Goal: Information Seeking & Learning: Learn about a topic

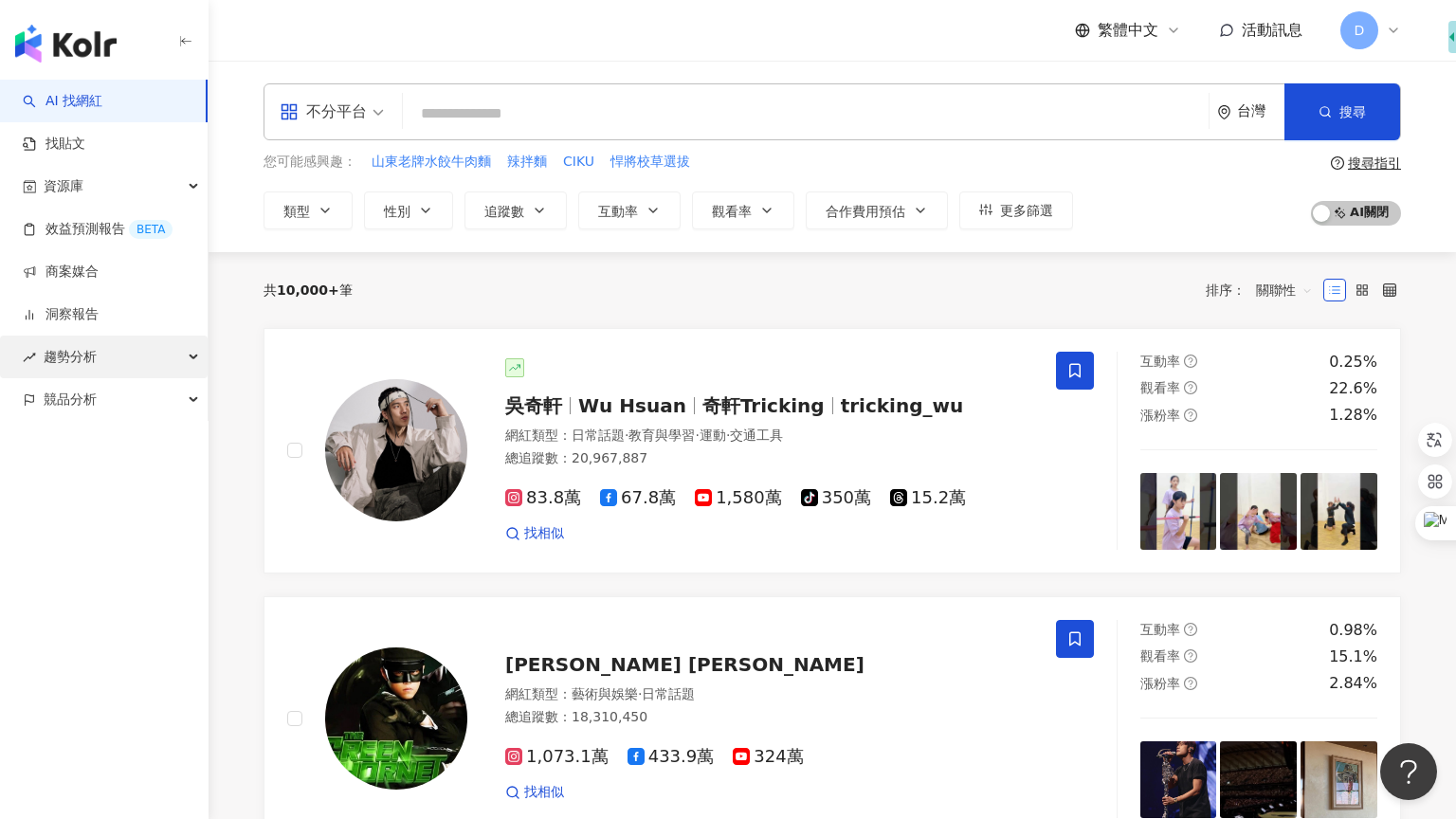
click at [159, 358] on div "趨勢分析" at bounding box center [104, 357] width 208 height 43
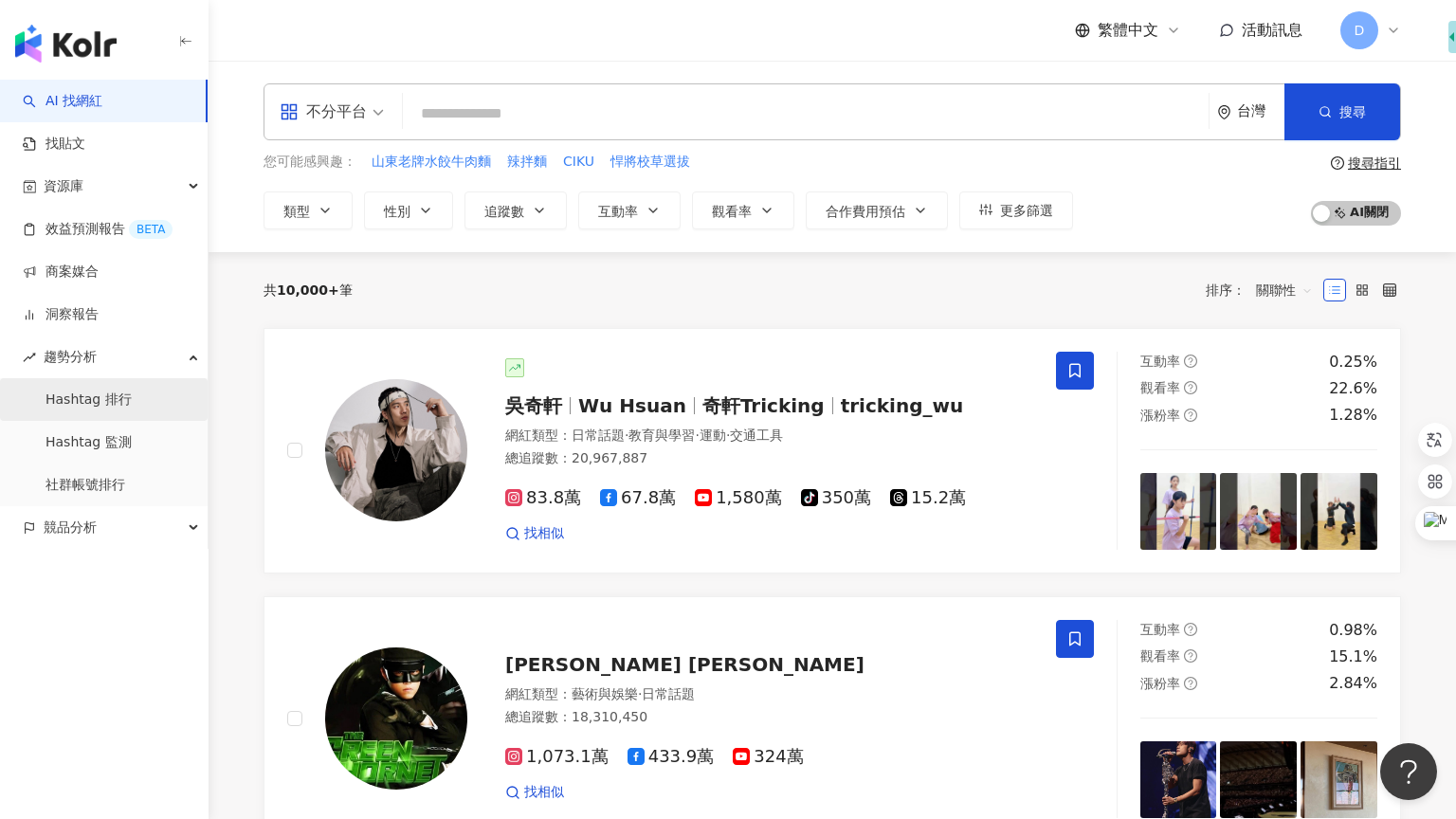
click at [127, 400] on link "Hashtag 排行" at bounding box center [88, 399] width 86 height 19
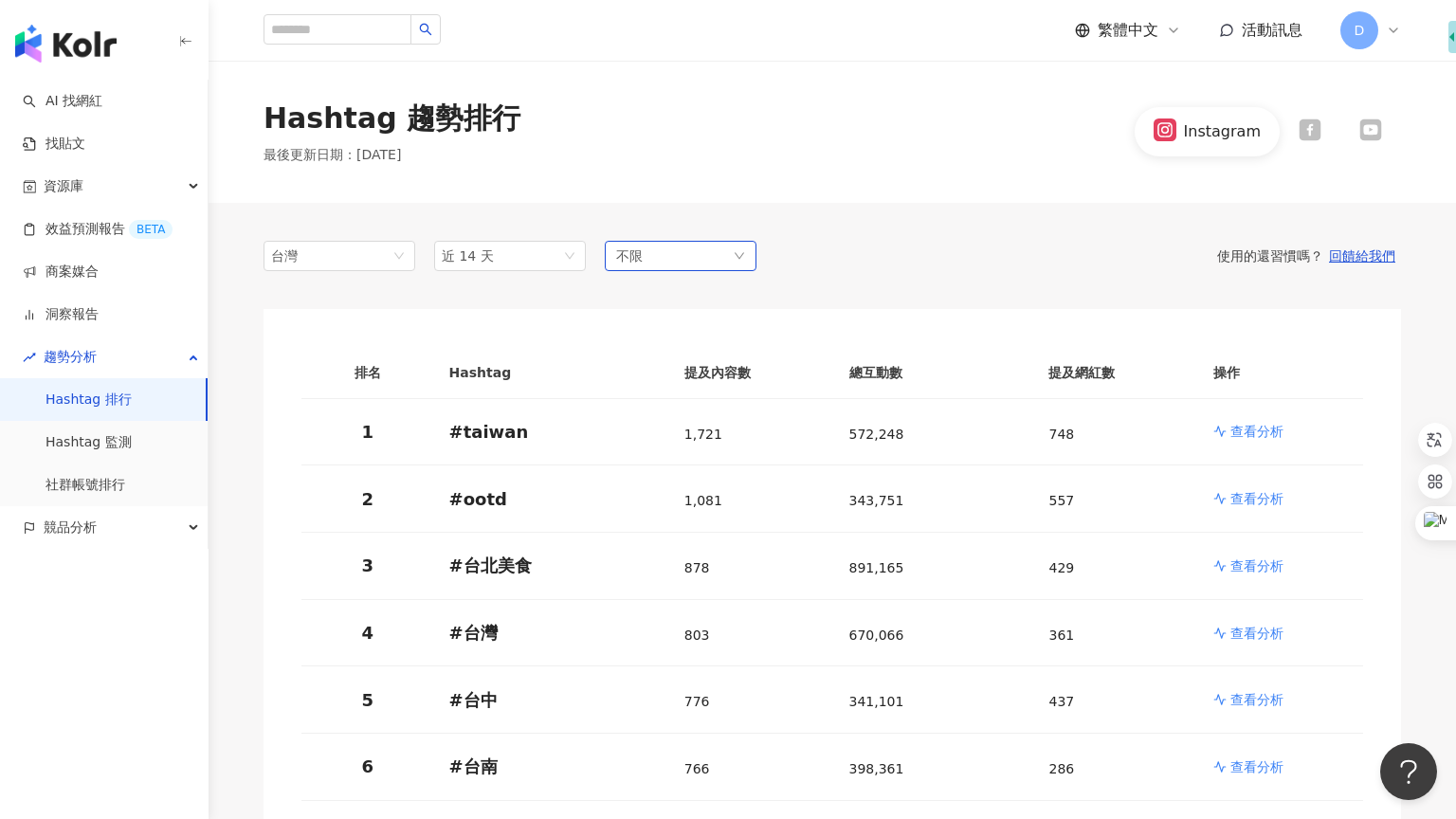
click at [631, 257] on span "不限" at bounding box center [629, 256] width 27 height 21
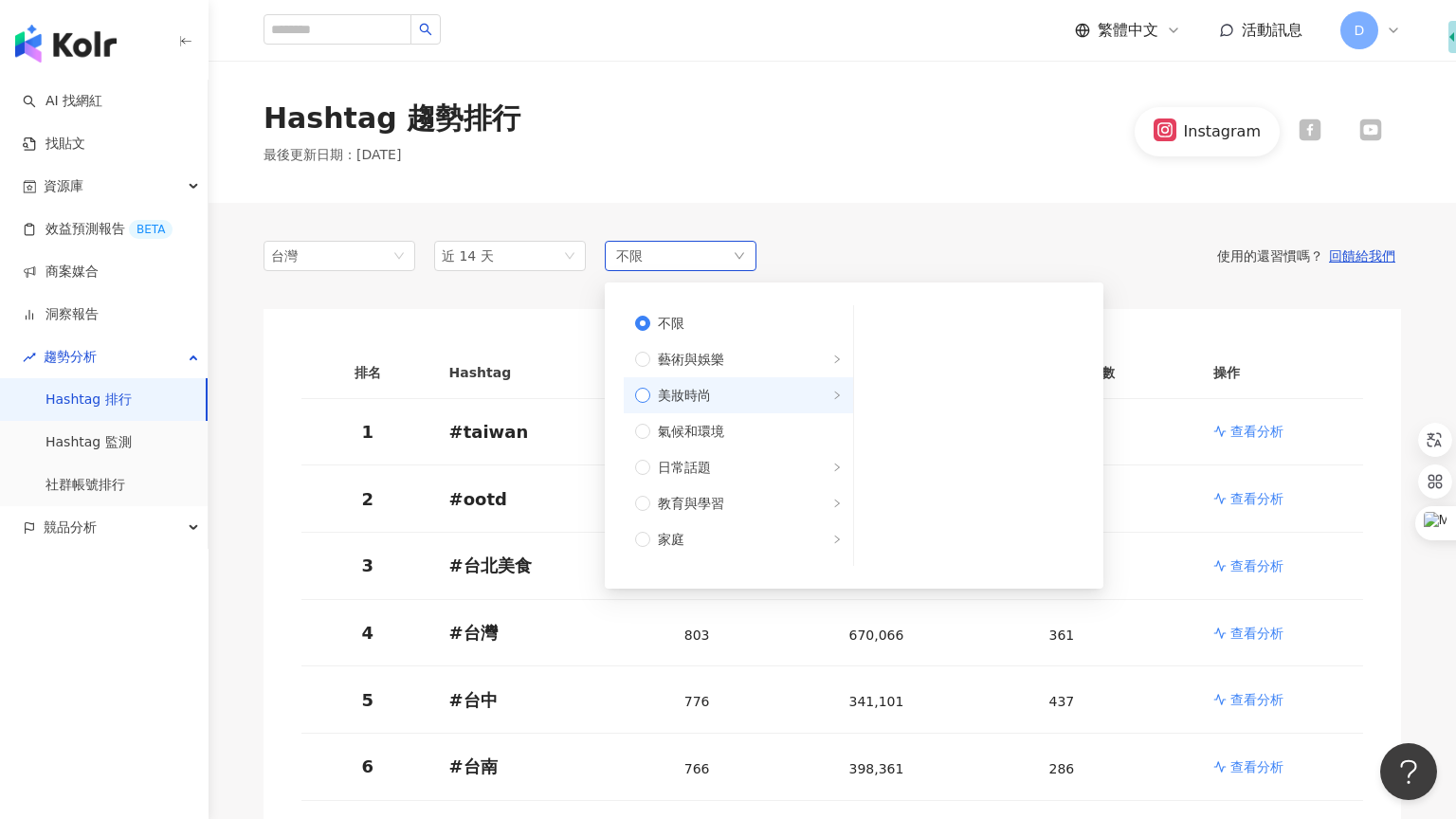
click at [712, 394] on span "美妝時尚" at bounding box center [746, 395] width 191 height 21
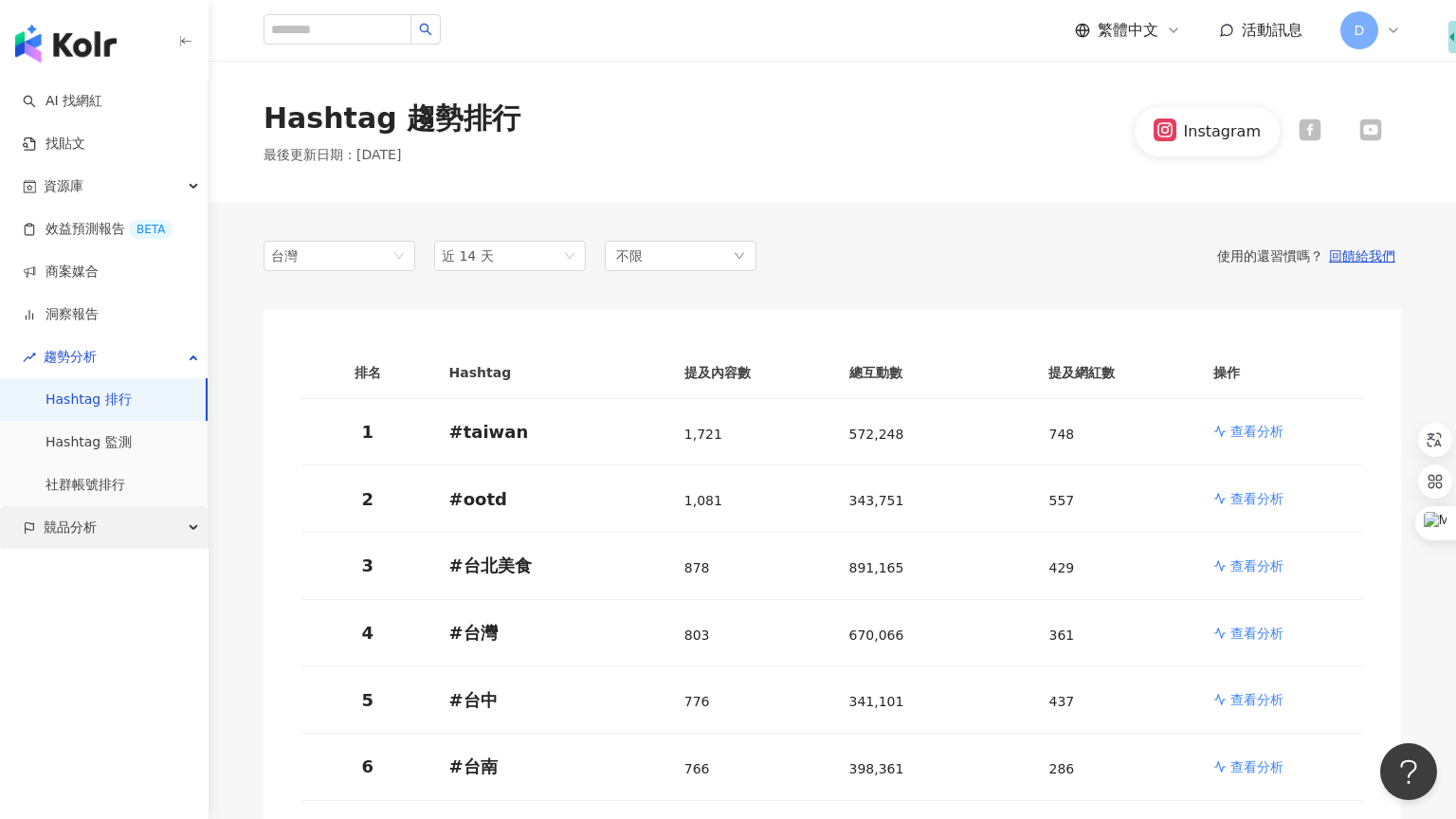
click at [143, 537] on div "競品分析" at bounding box center [104, 527] width 208 height 43
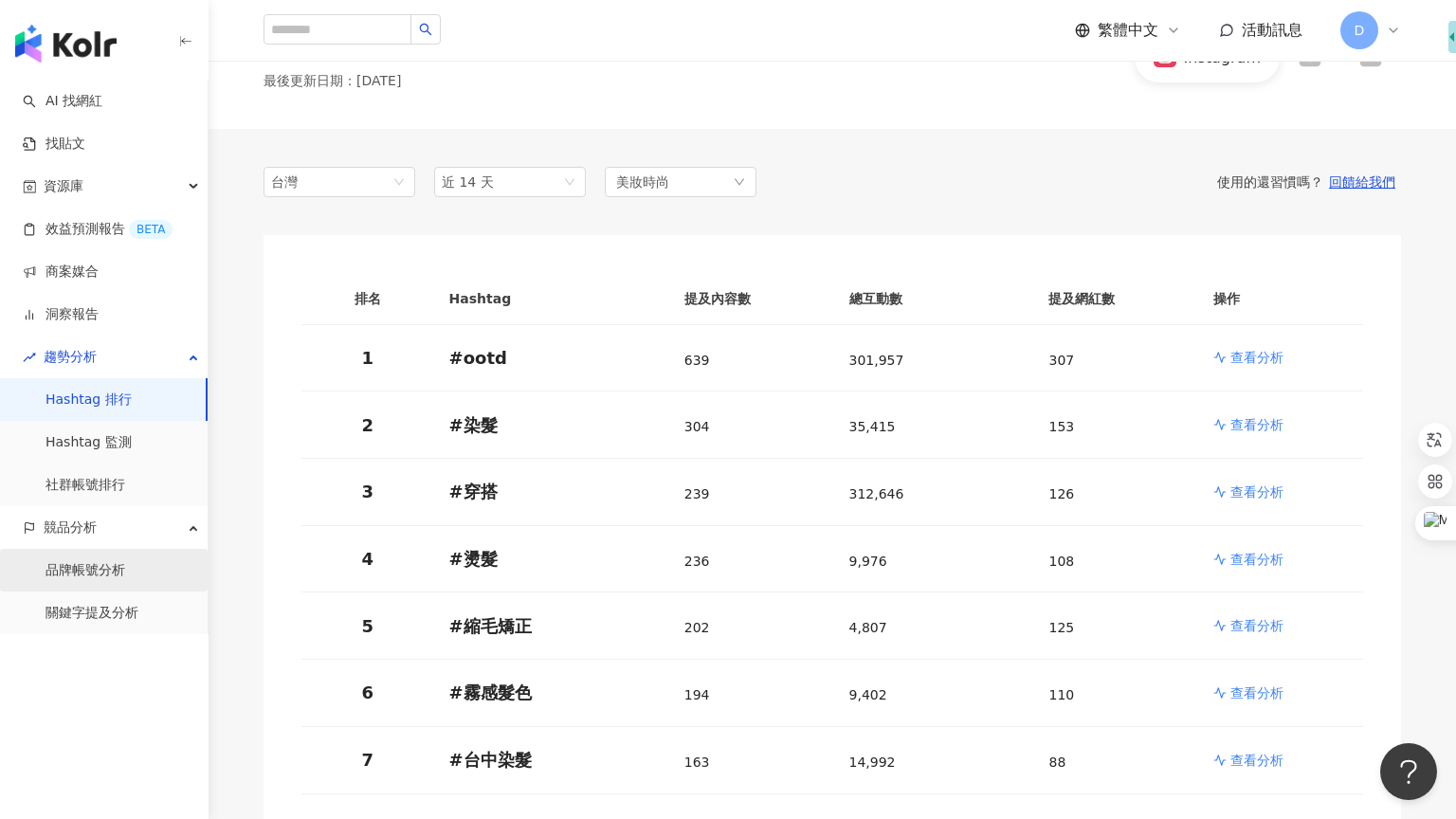
scroll to position [73, 0]
click at [102, 107] on link "AI 找網紅" at bounding box center [62, 101] width 79 height 19
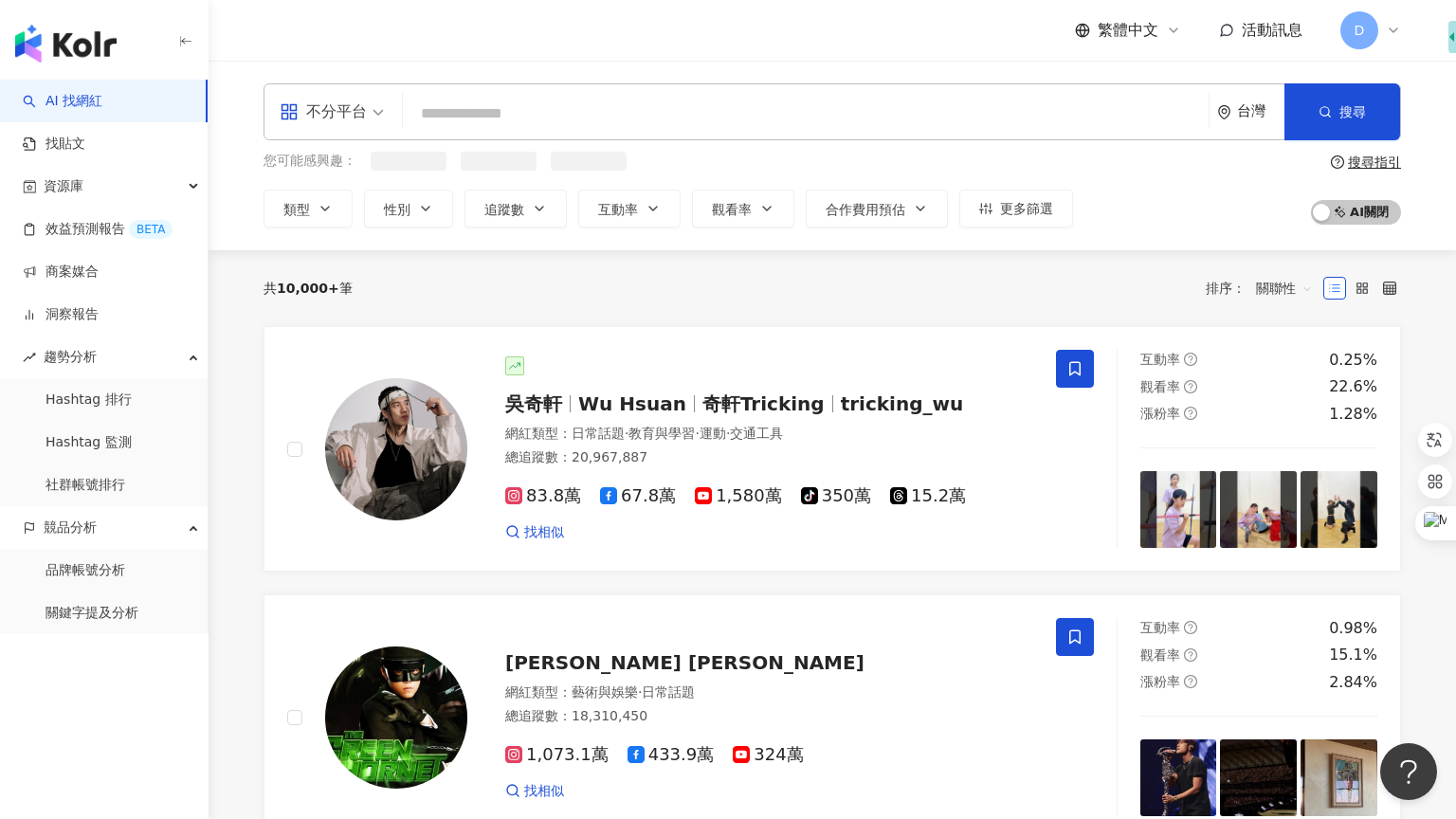
click at [602, 120] on input "search" at bounding box center [805, 114] width 790 height 36
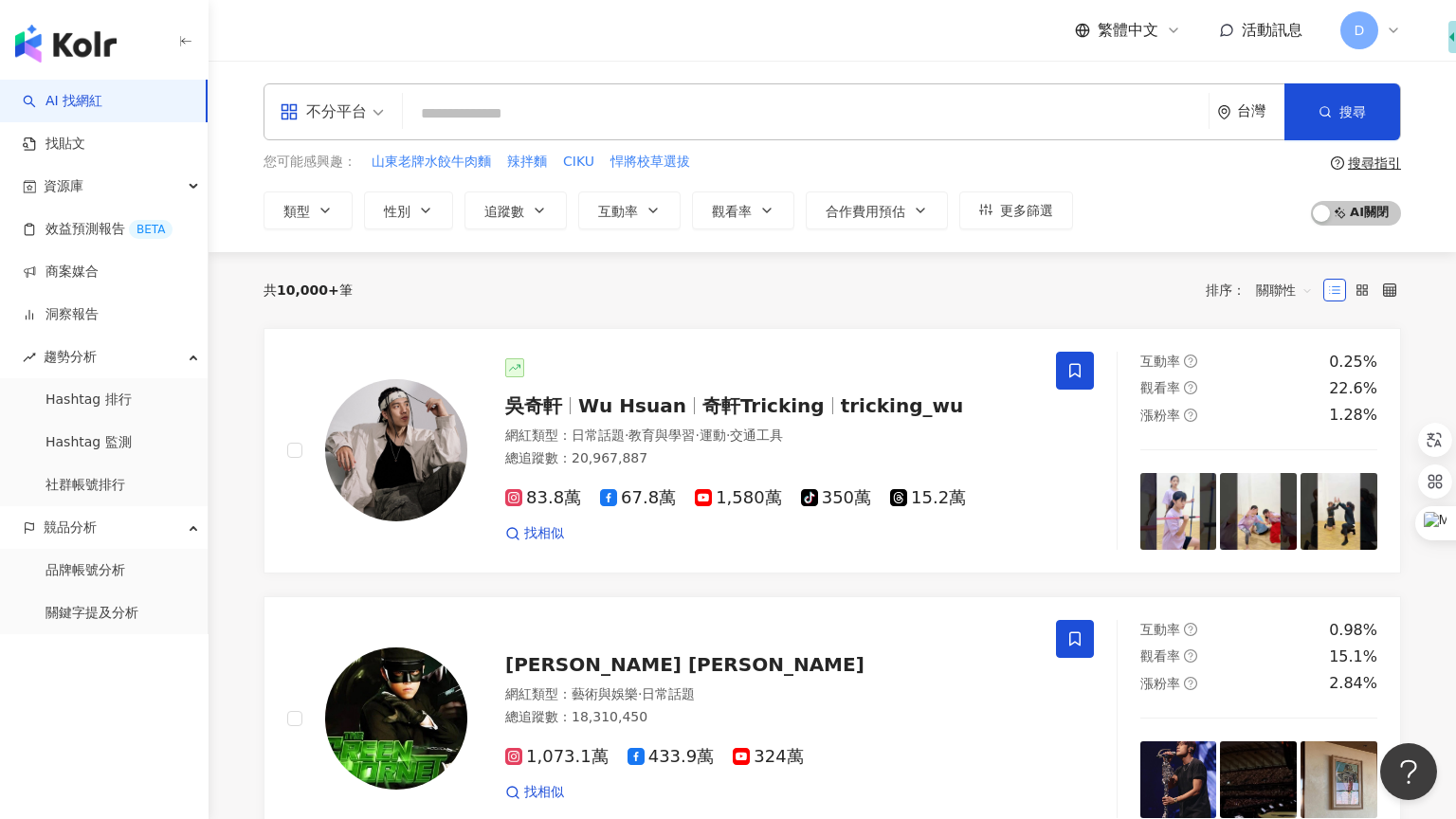
type input "*"
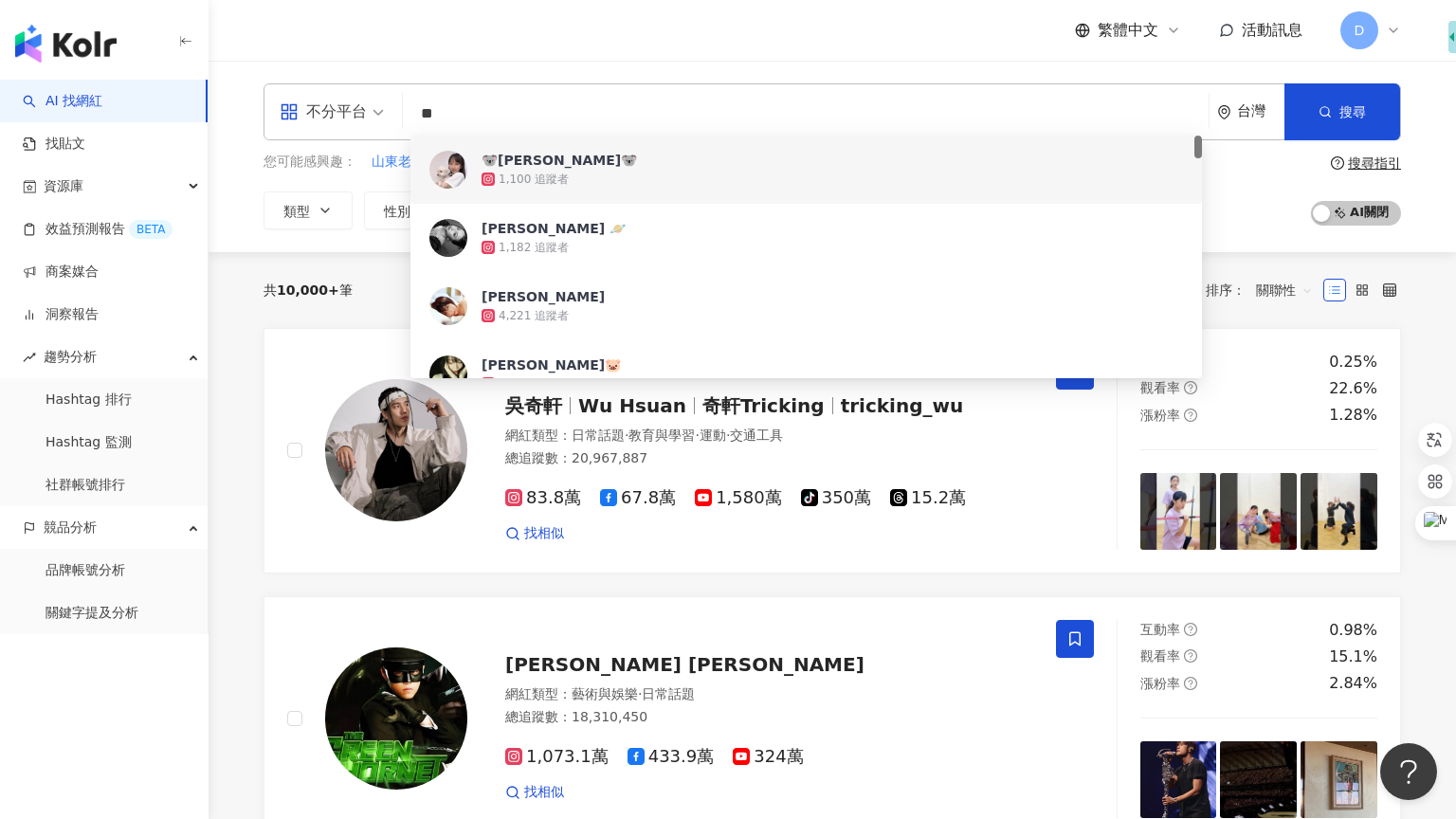
click at [618, 105] on input "**" at bounding box center [805, 114] width 790 height 36
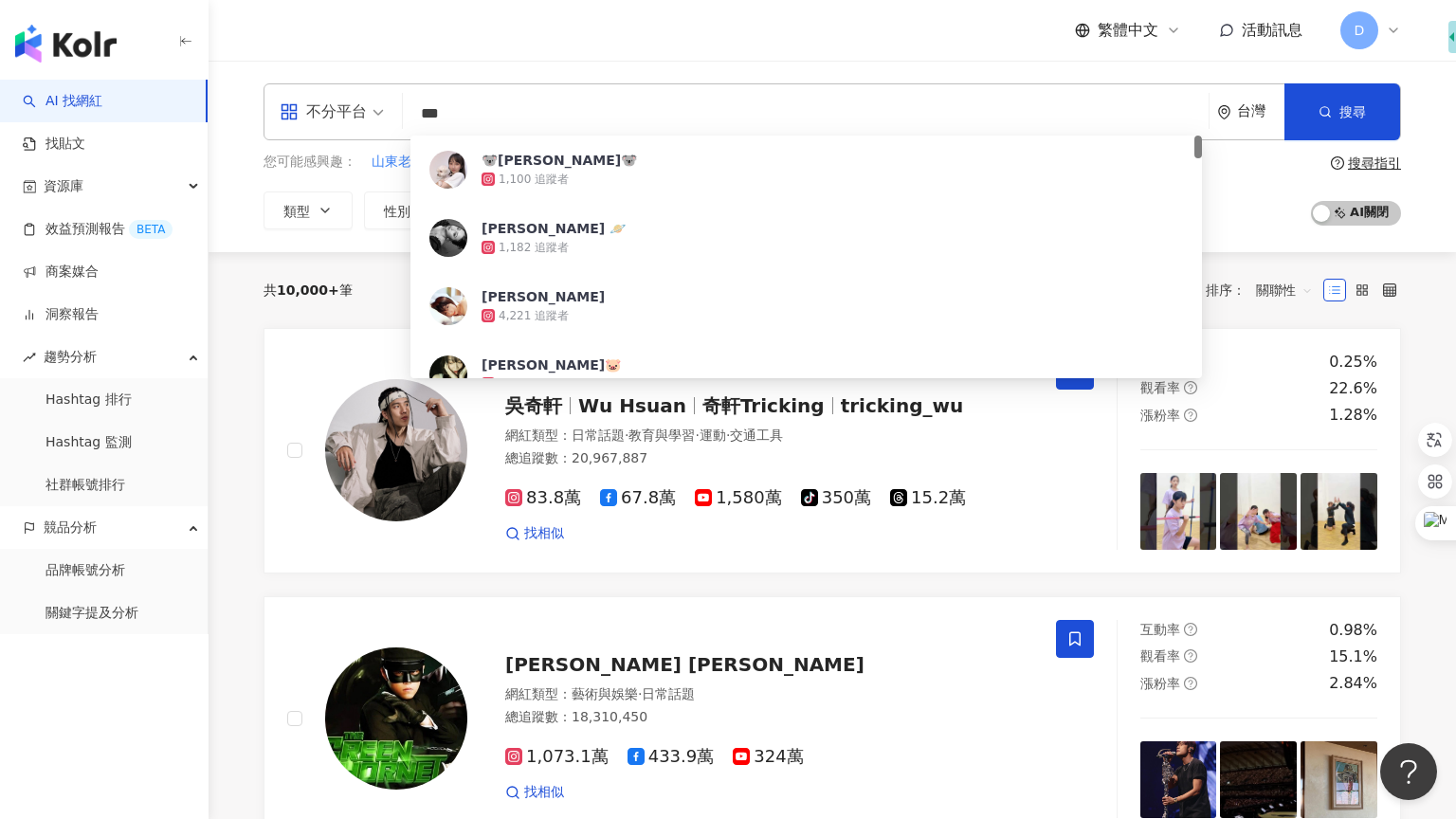
type input "***"
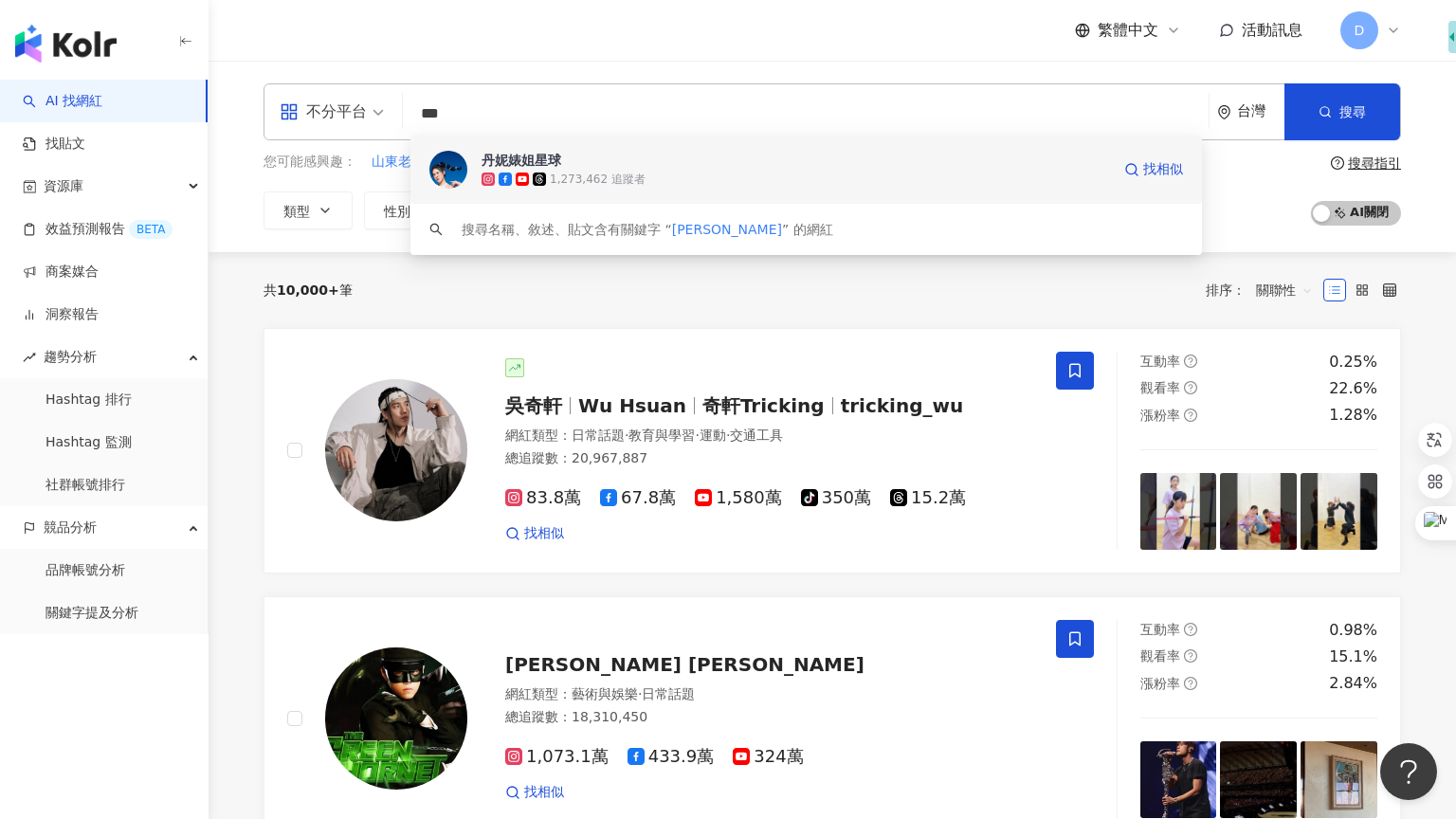
click at [602, 169] on div "1,273,462 追蹤者" at bounding box center [795, 178] width 629 height 19
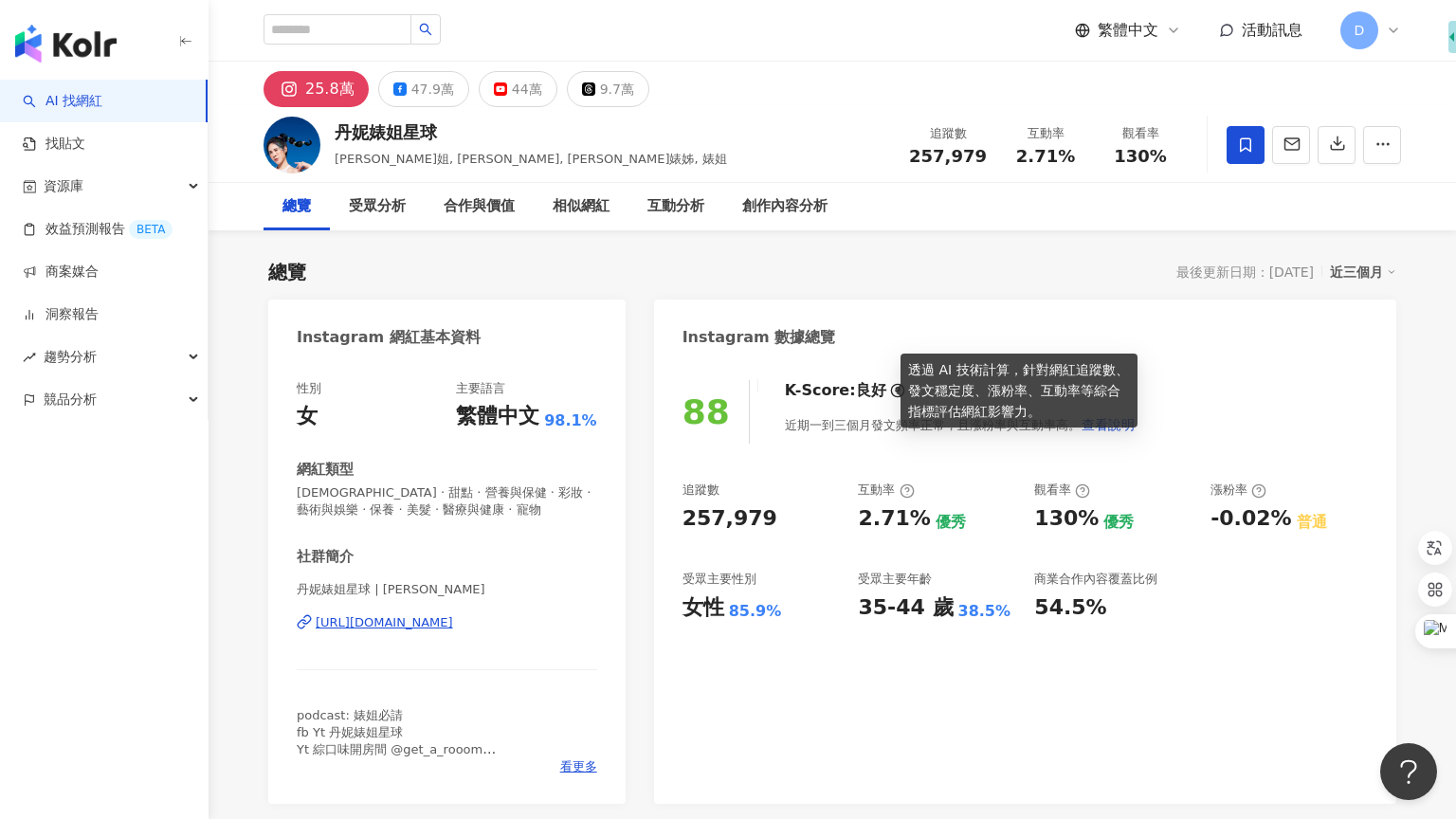
click at [890, 394] on icon at bounding box center [897, 390] width 15 height 15
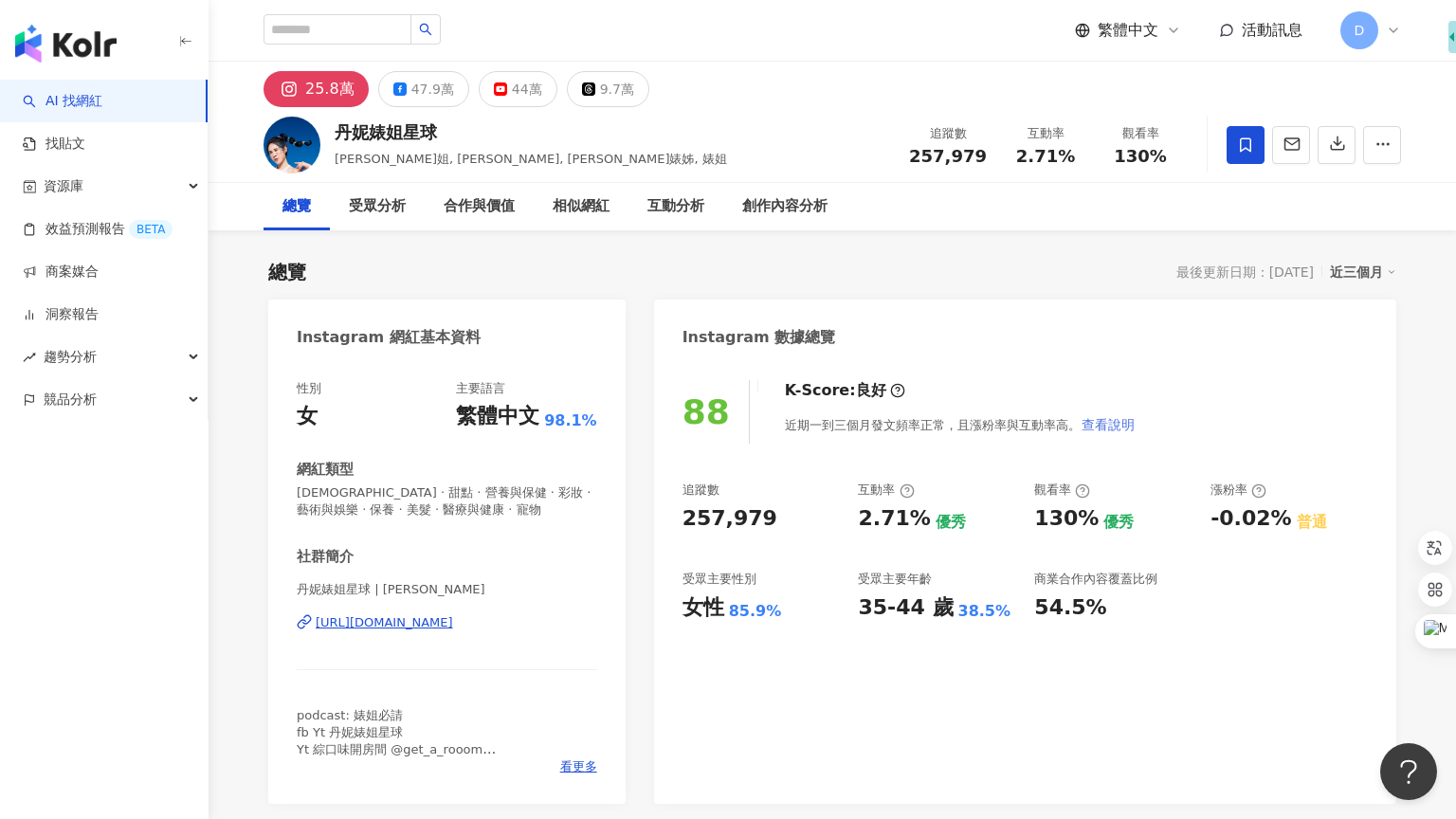
click at [1092, 429] on span "查看說明" at bounding box center [1108, 424] width 53 height 15
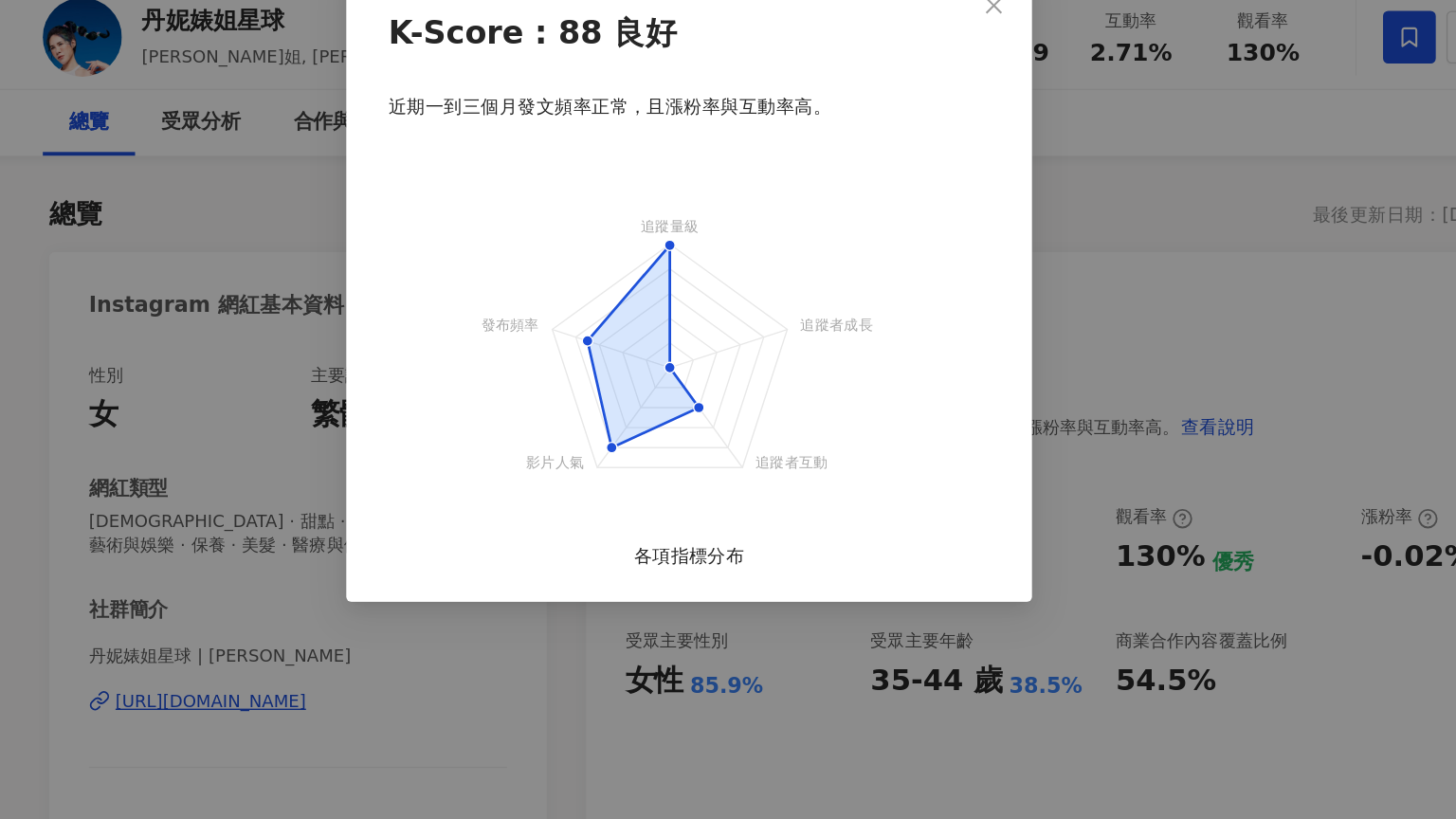
click at [1044, 349] on div "K-Score : 88 良好 近期一到三個月發文頻率正常，且漲粉率與互動率高。 追蹤量級 追蹤者成長 追蹤者互動 影片人氣 發布頻率 各項指標分布" at bounding box center [728, 409] width 1456 height 819
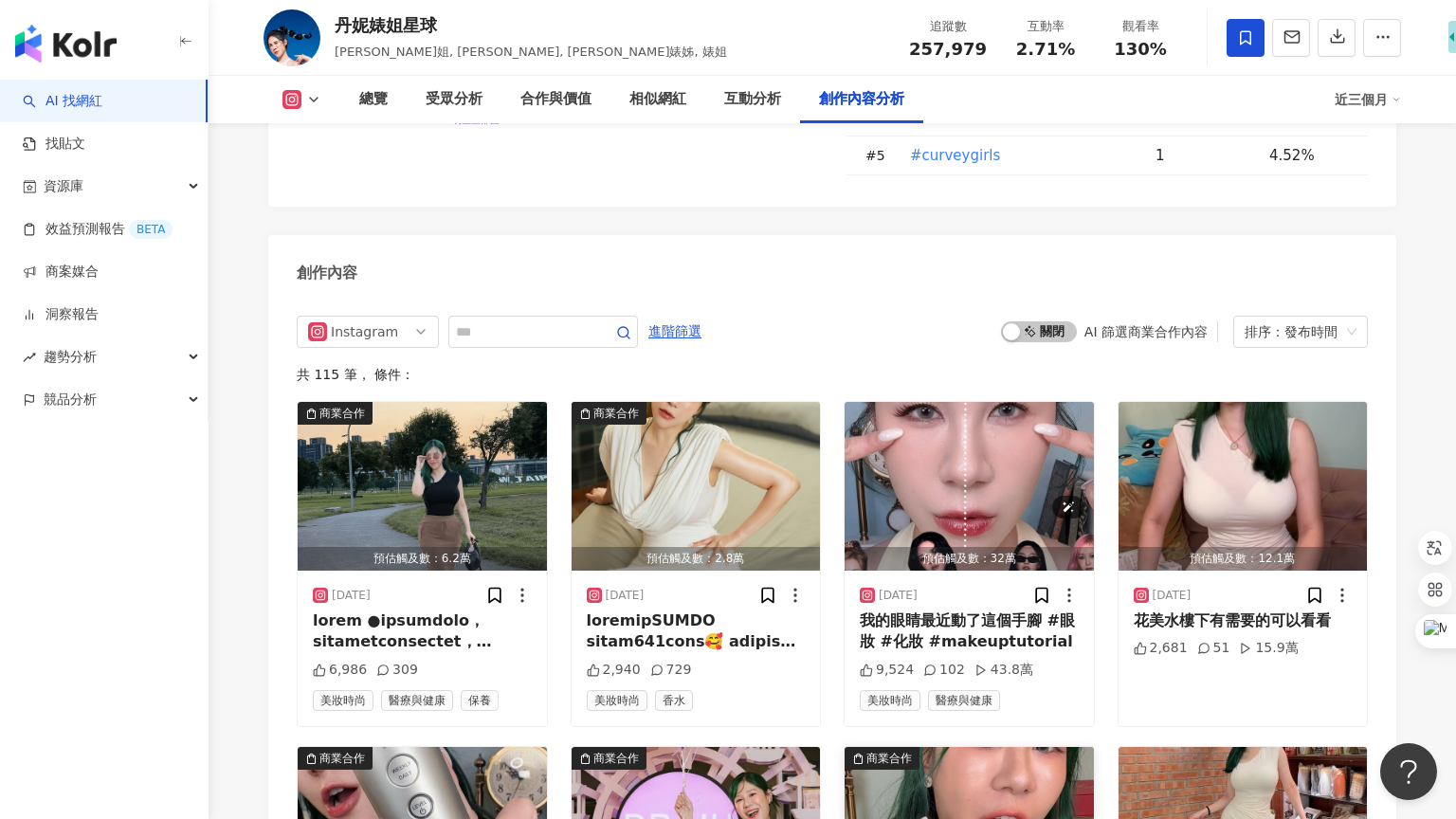
scroll to position [5737, 0]
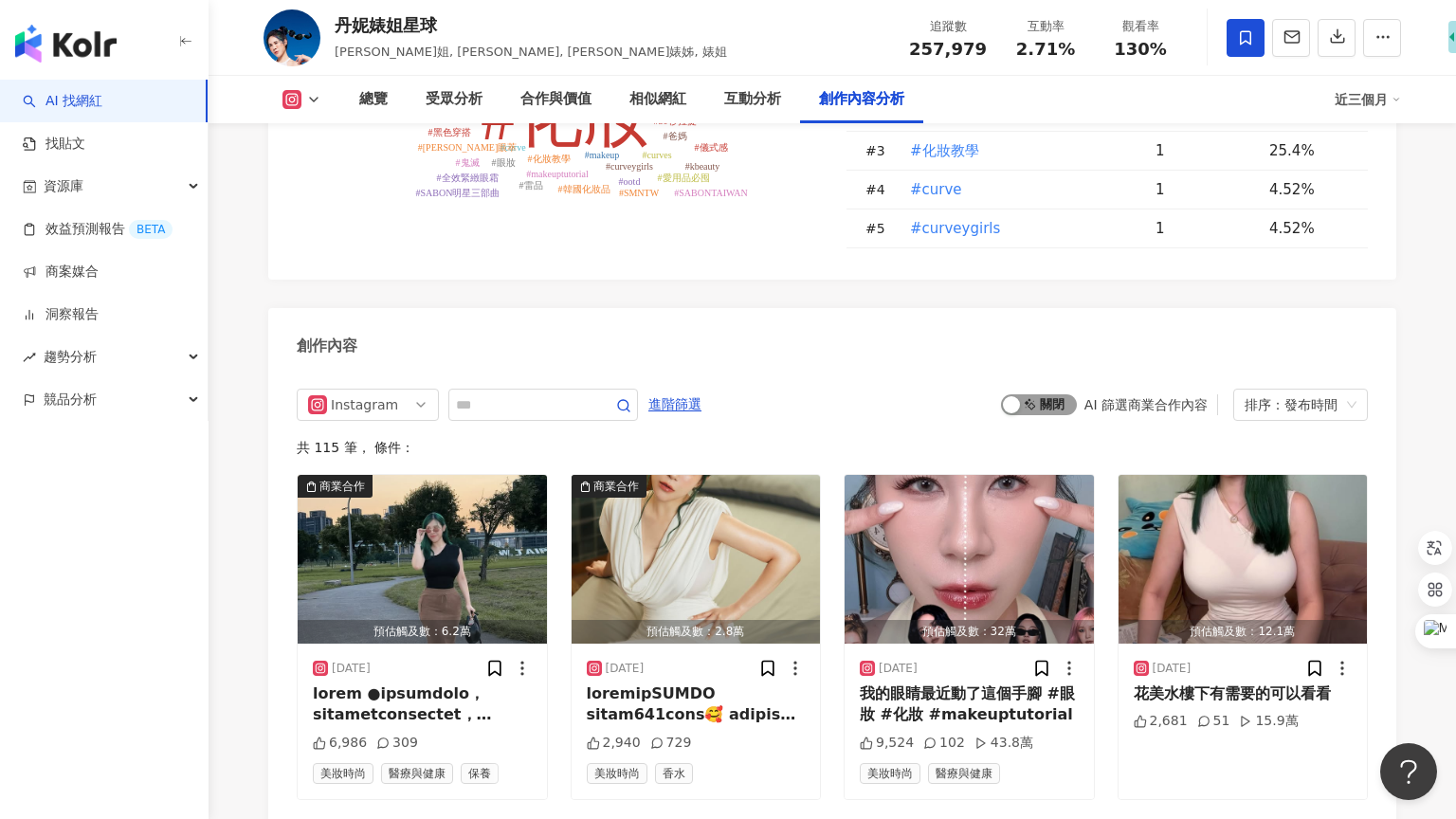
click at [1042, 394] on span "啟動 關閉" at bounding box center [1039, 404] width 76 height 21
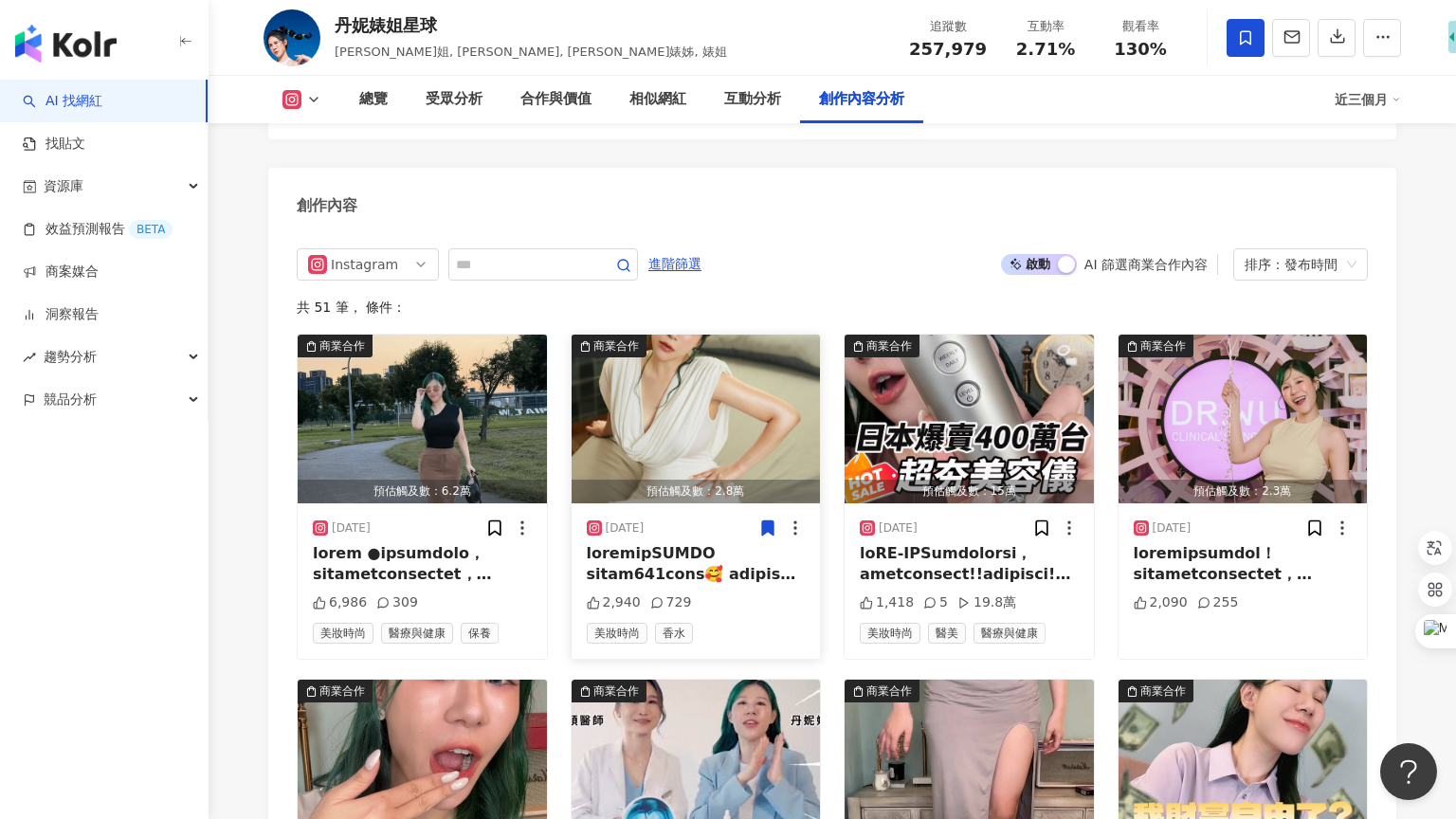
scroll to position [5884, 0]
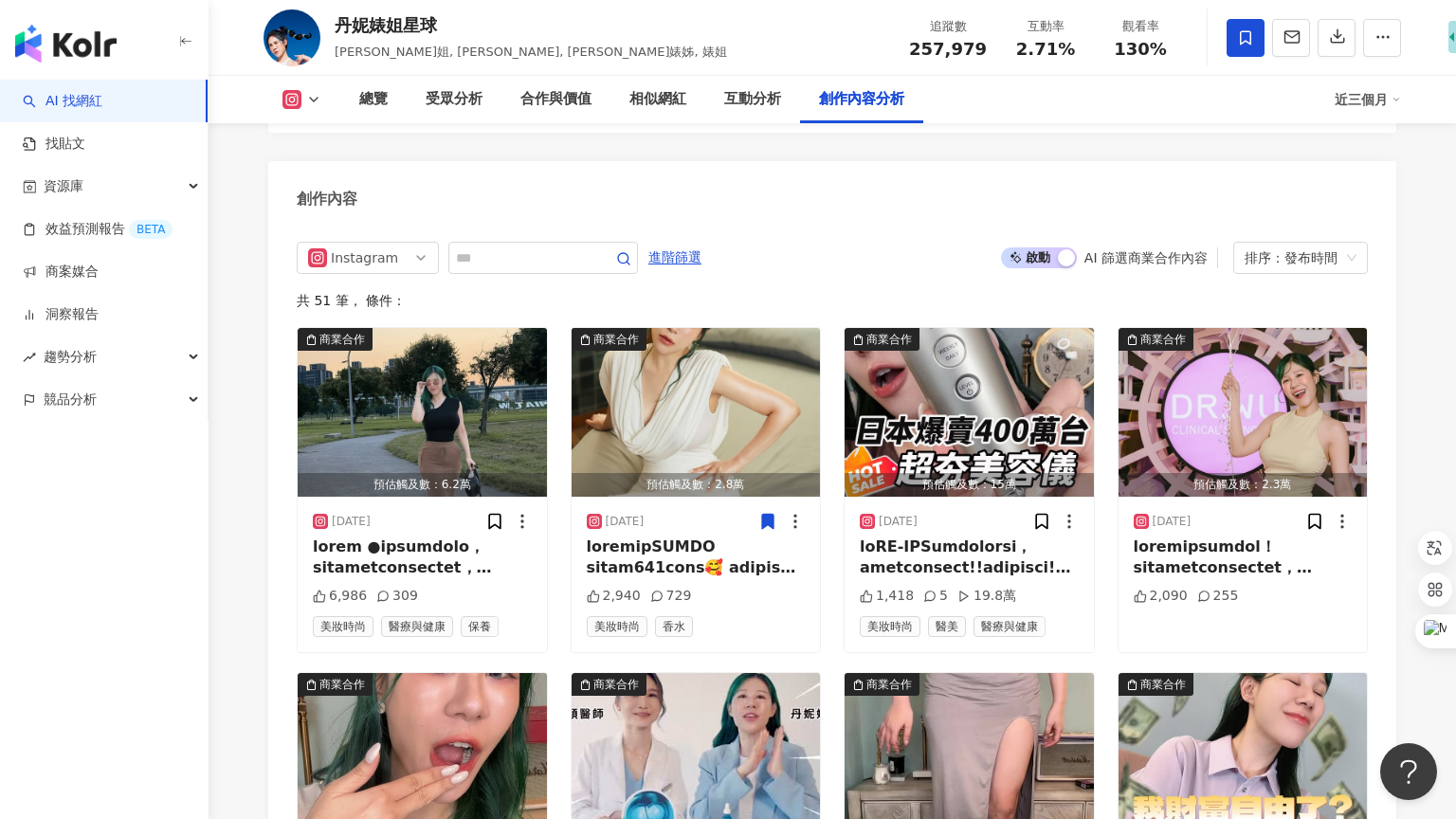
click at [1036, 248] on span "啟動 關閉" at bounding box center [1039, 257] width 76 height 21
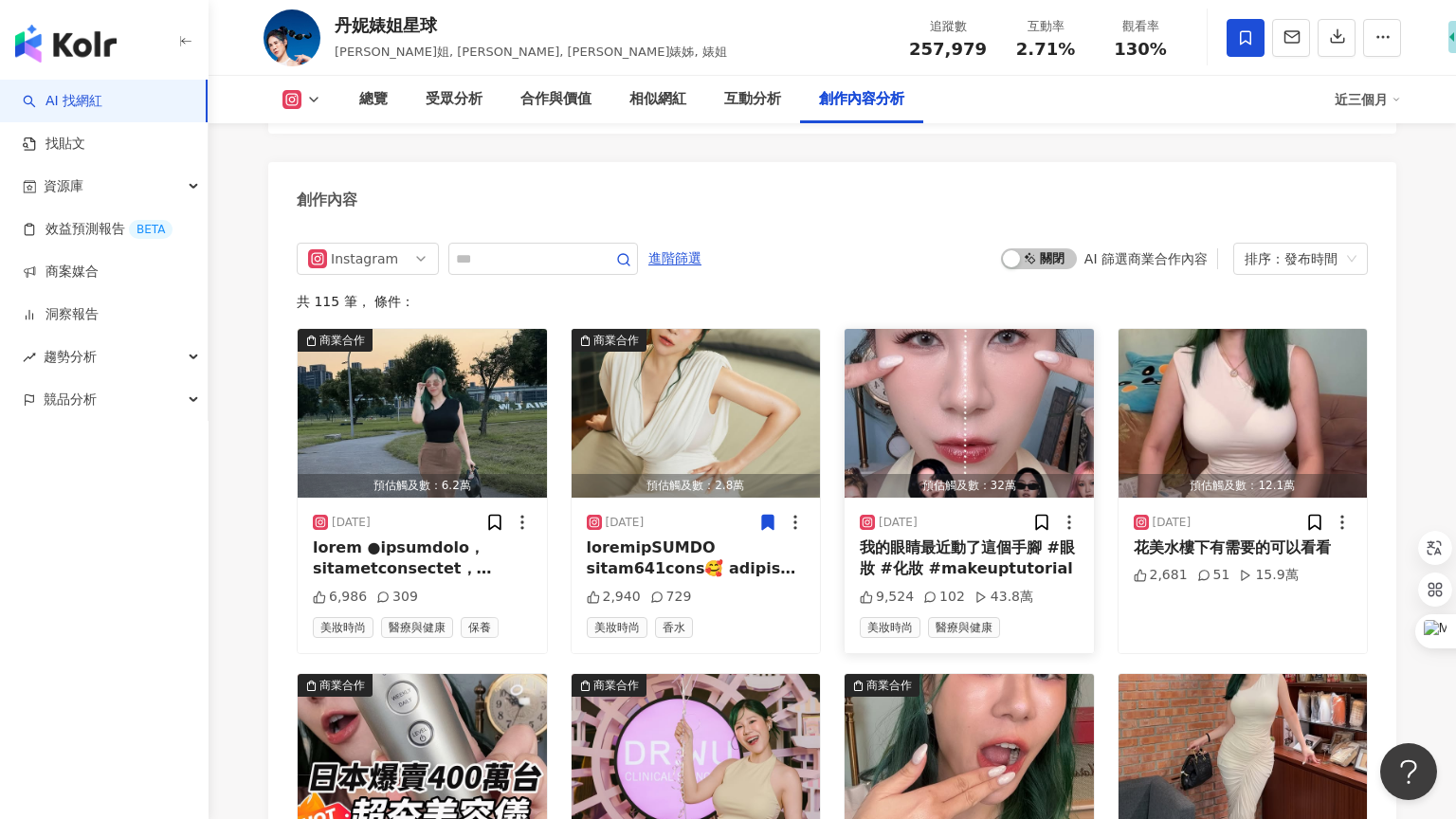
scroll to position [5892, 0]
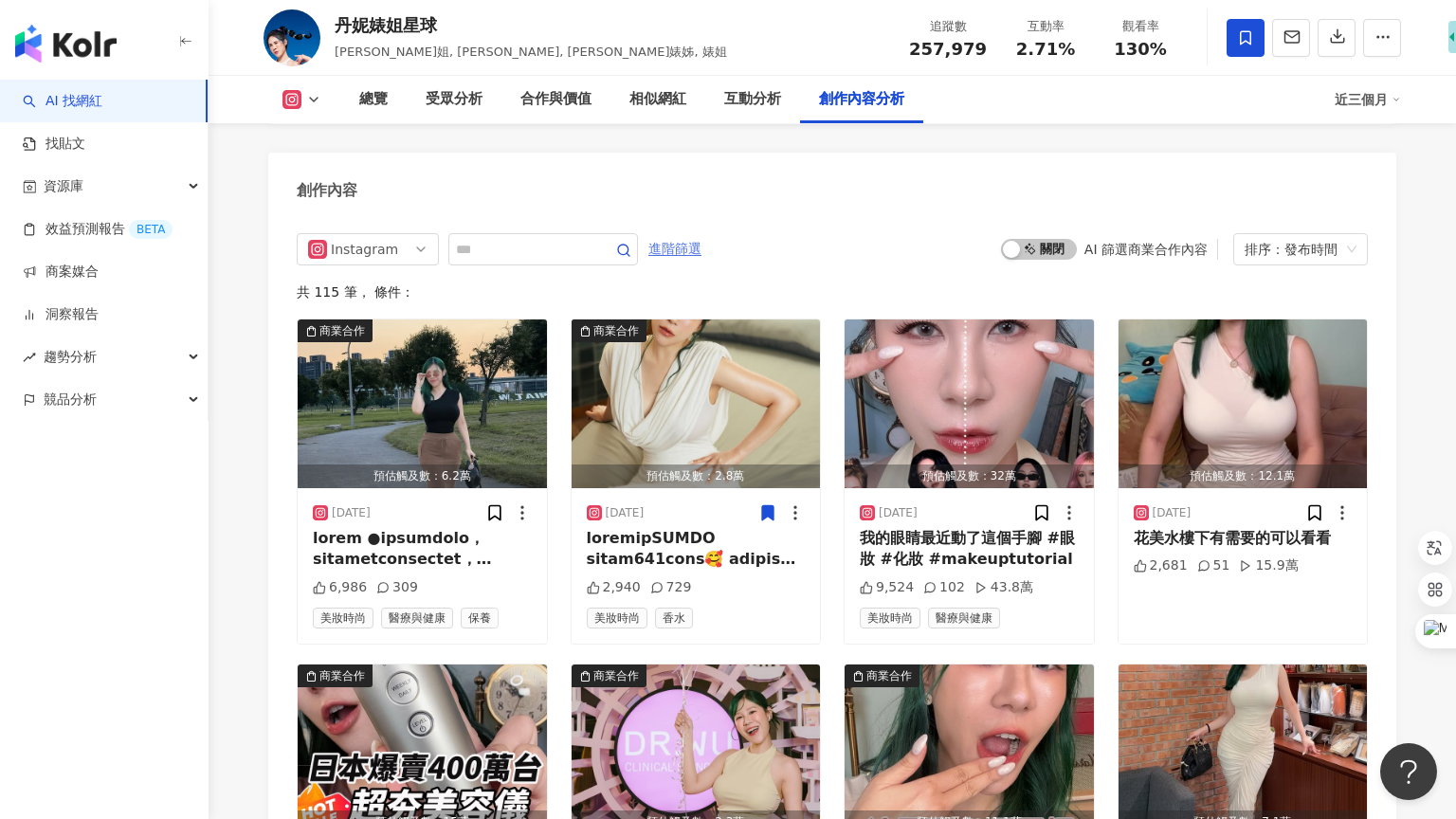
click at [678, 234] on span "進階篩選" at bounding box center [676, 249] width 53 height 31
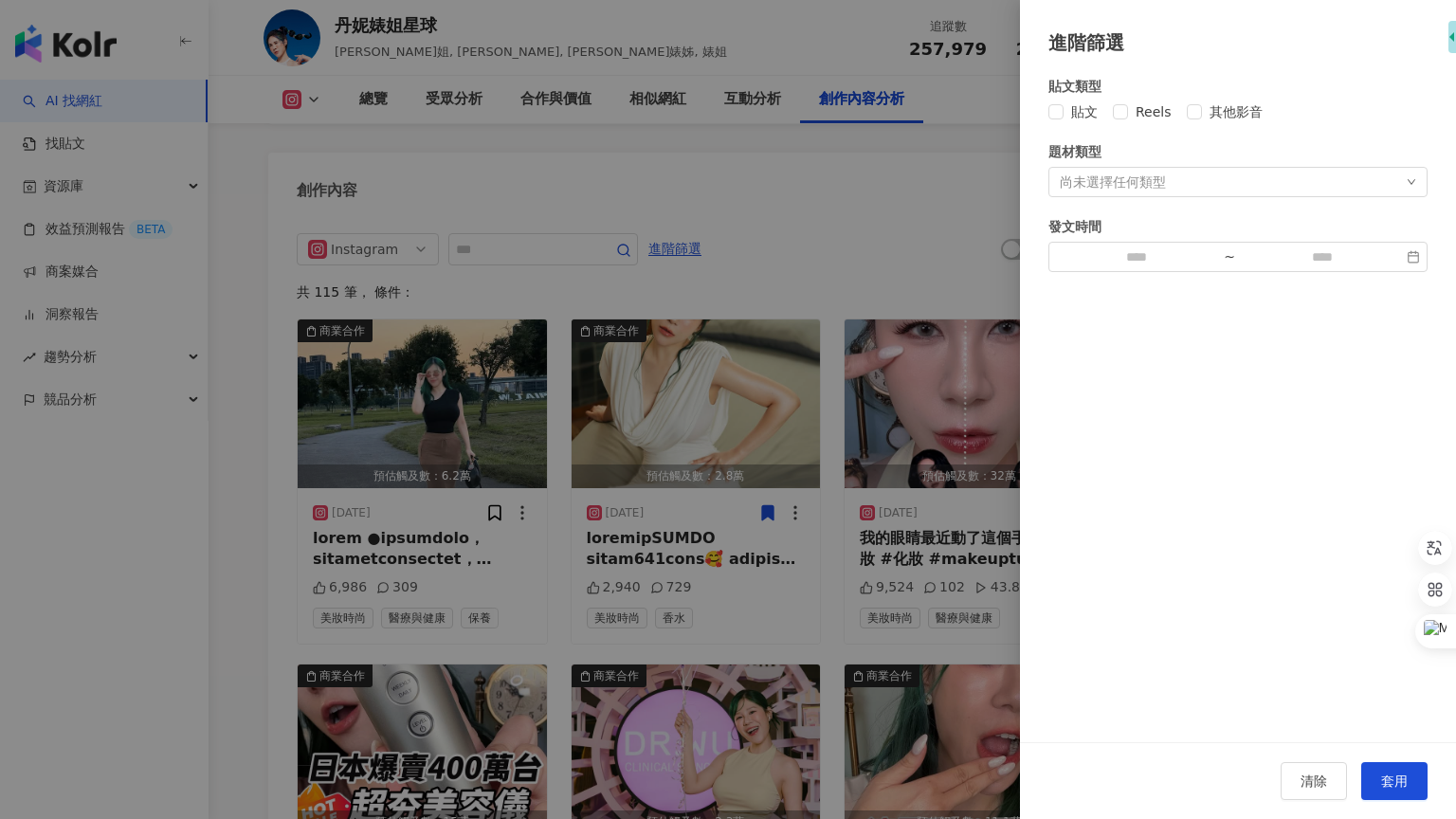
click at [682, 162] on div at bounding box center [728, 409] width 1456 height 819
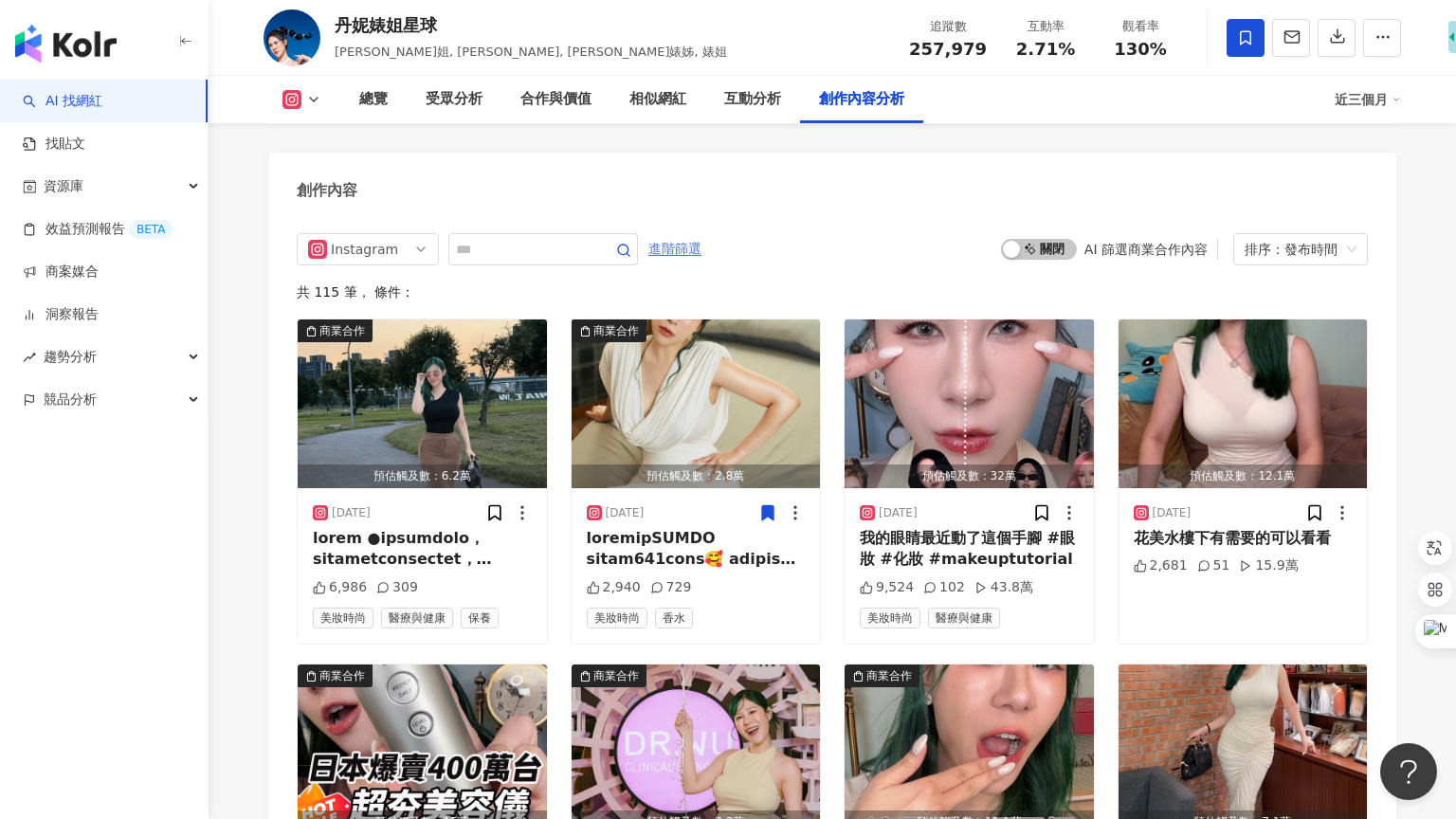
click at [701, 234] on span "進階篩選" at bounding box center [676, 249] width 53 height 31
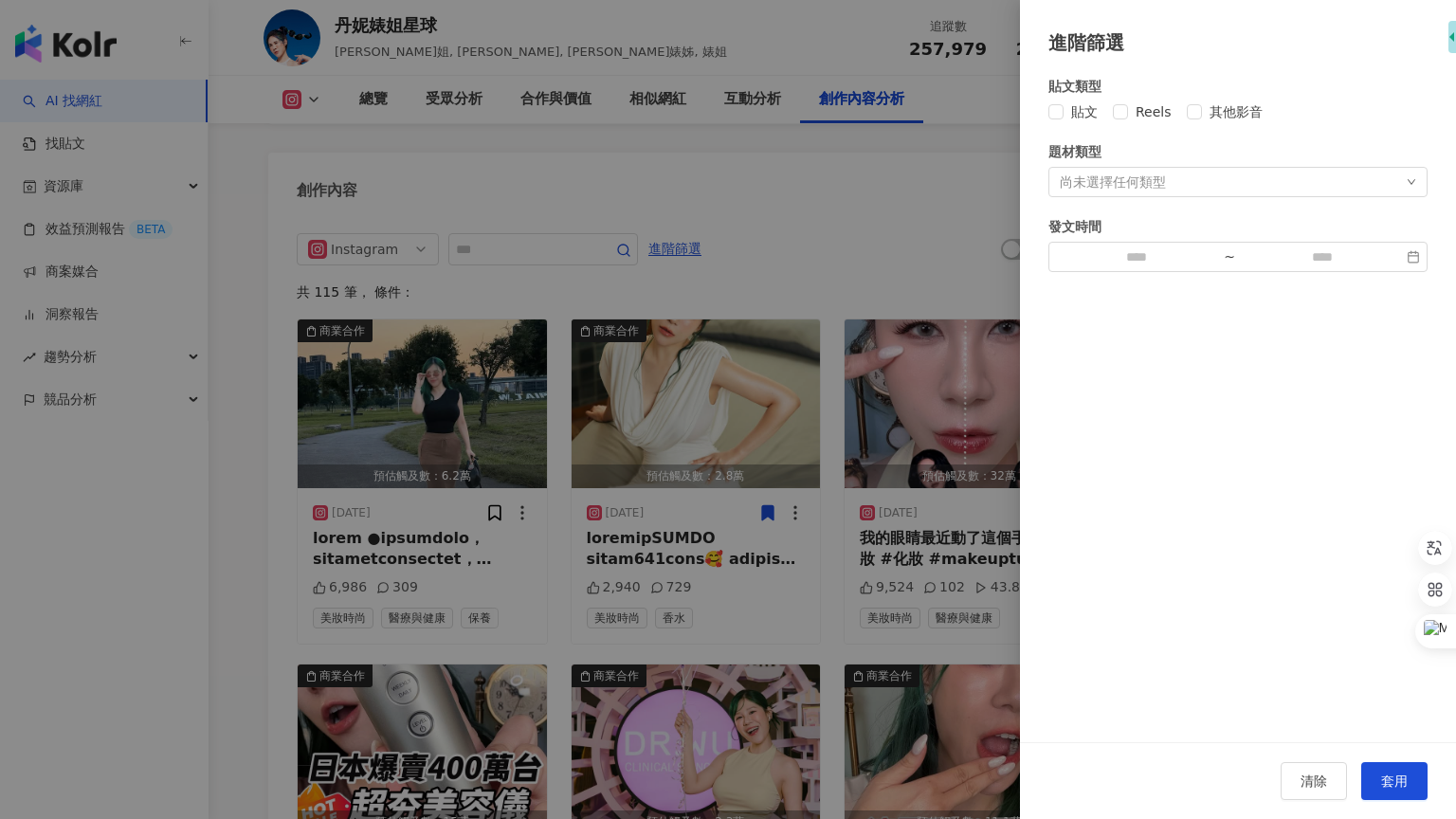
click at [1140, 188] on div "尚未選擇任何類型" at bounding box center [1112, 181] width 106 height 15
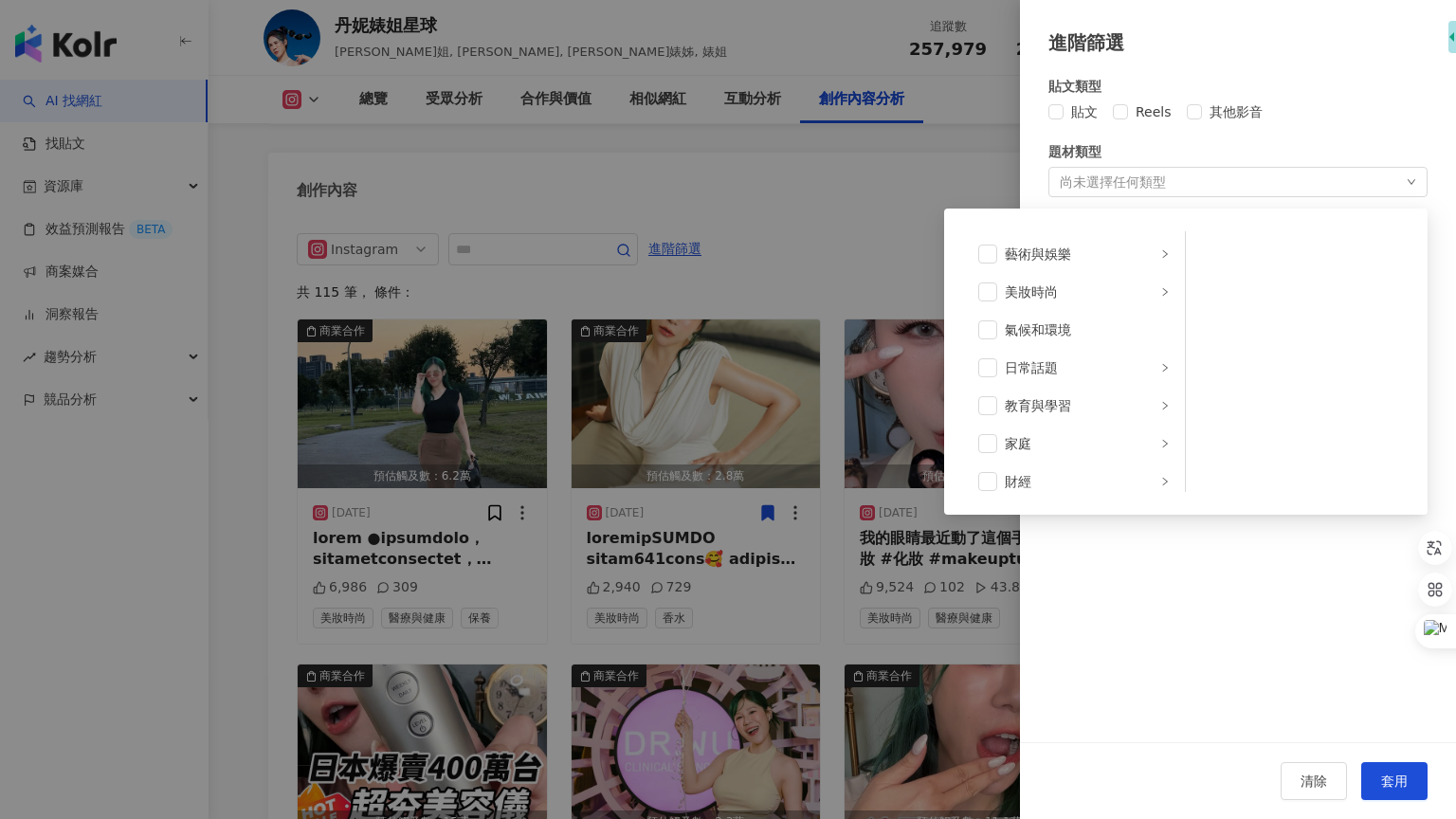
click at [974, 179] on div at bounding box center [728, 409] width 1456 height 819
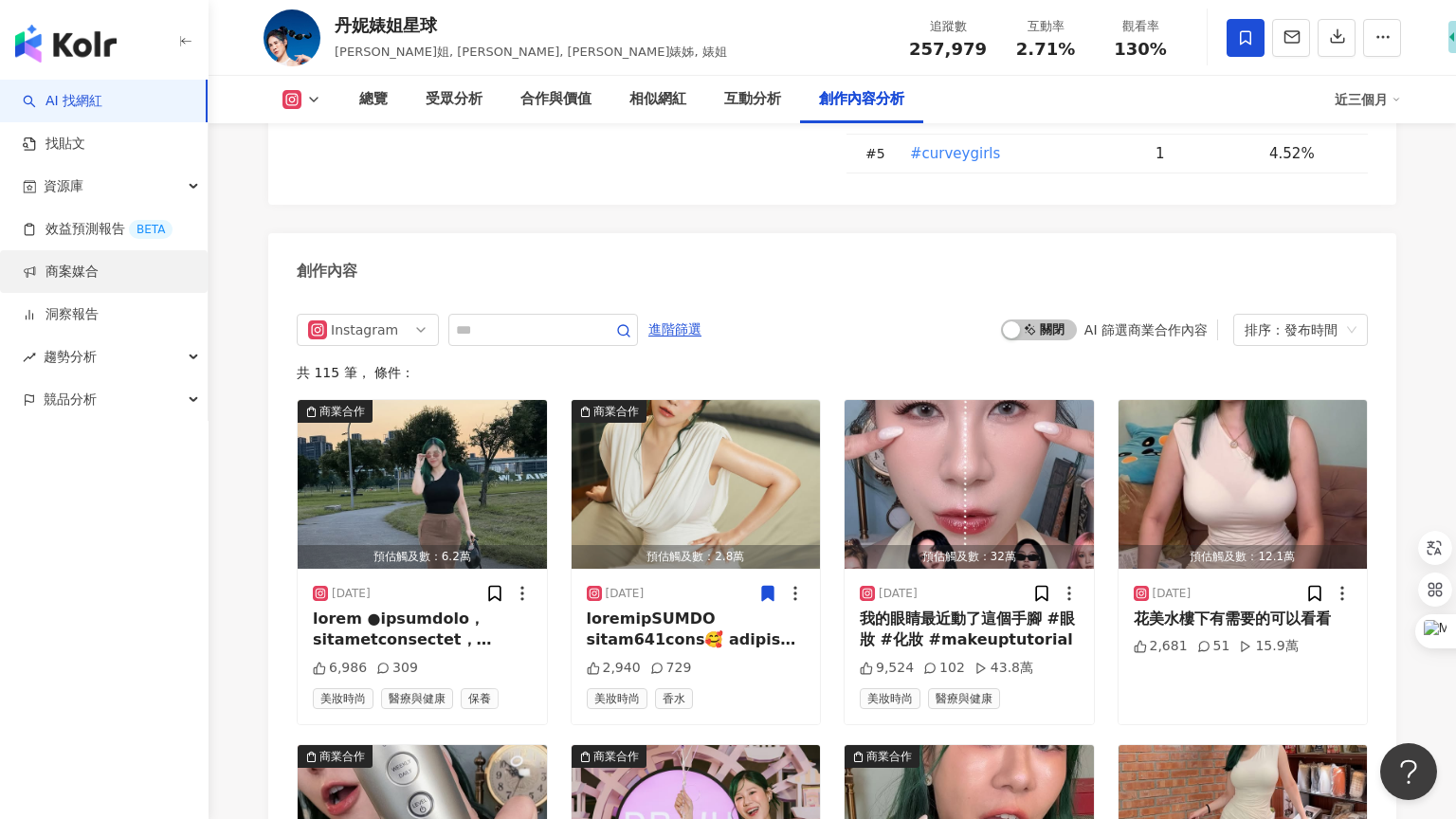
scroll to position [5683, 0]
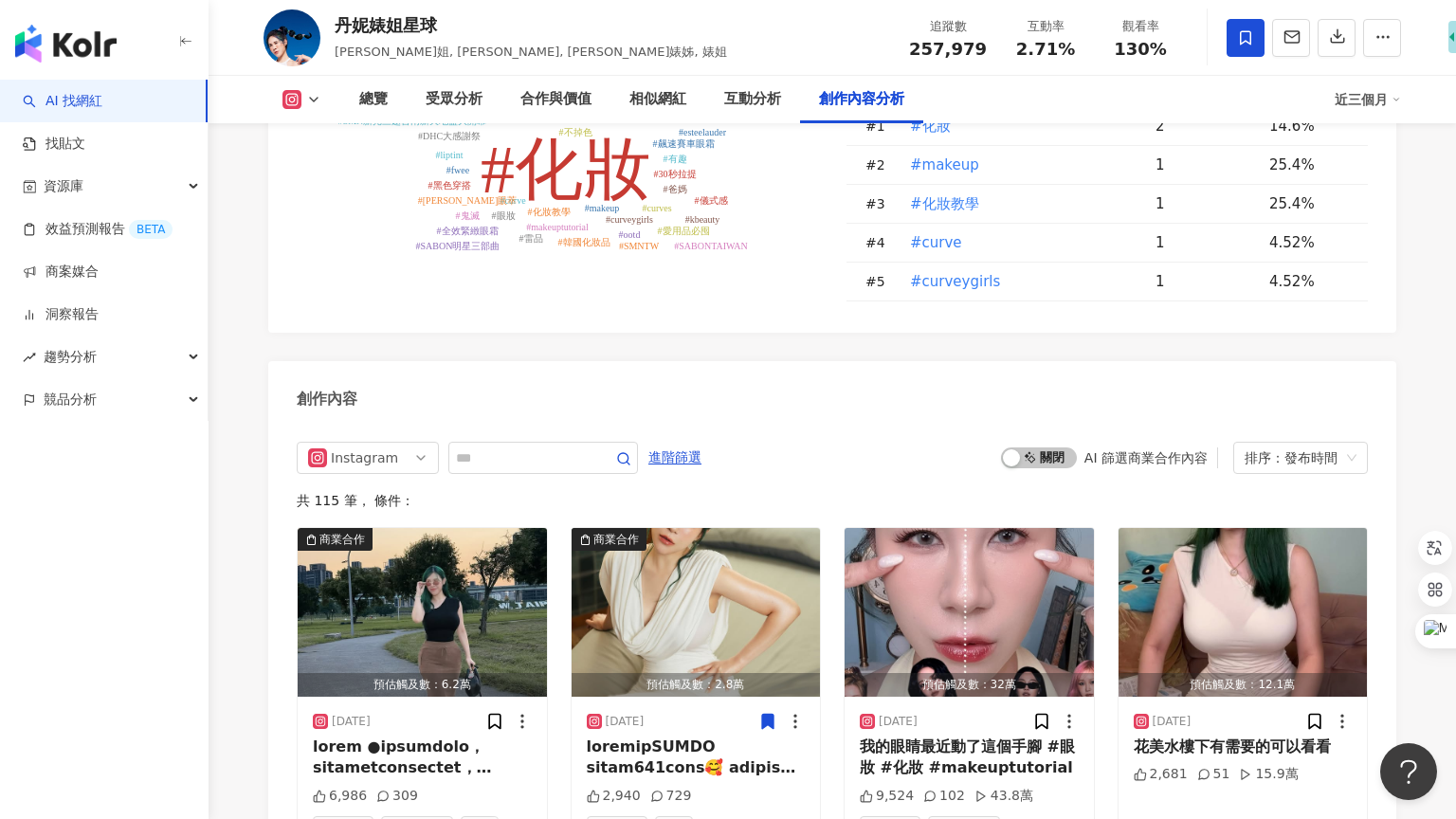
click at [102, 100] on link "AI 找網紅" at bounding box center [62, 101] width 79 height 19
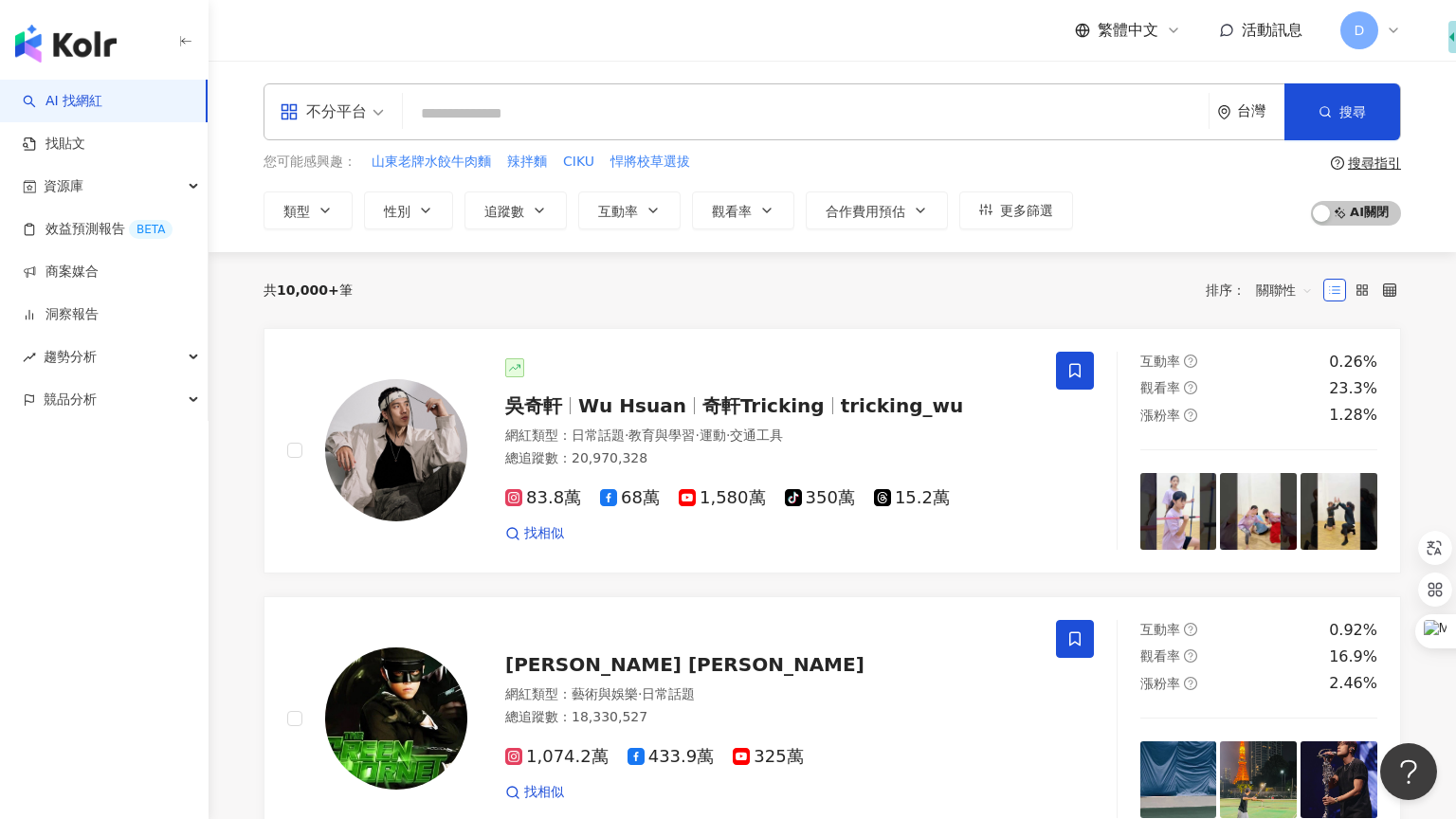
click at [350, 131] on span at bounding box center [331, 112] width 104 height 55
click at [85, 150] on link "找貼文" at bounding box center [53, 144] width 62 height 19
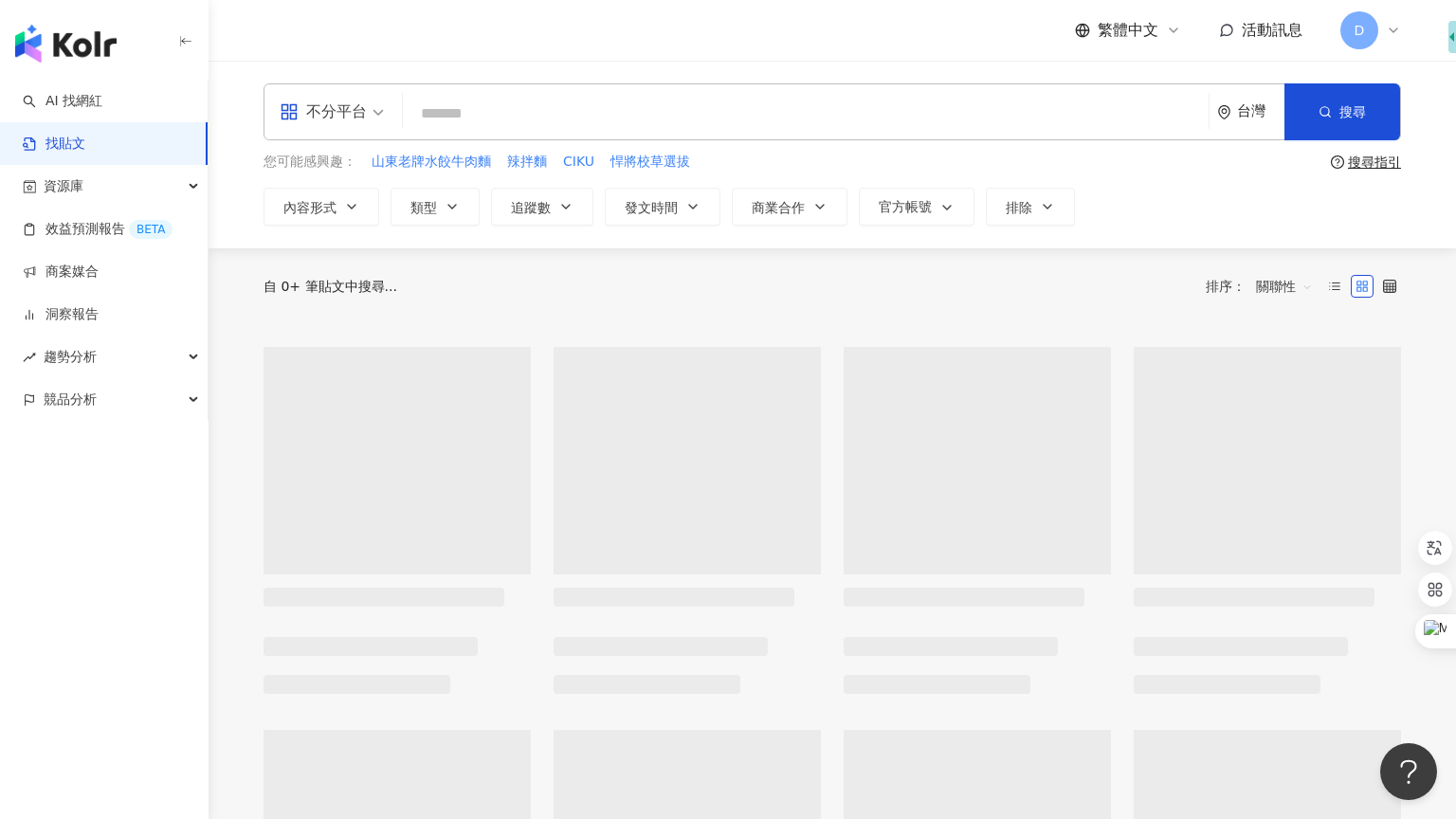
click at [363, 122] on div "不分平台" at bounding box center [323, 112] width 87 height 31
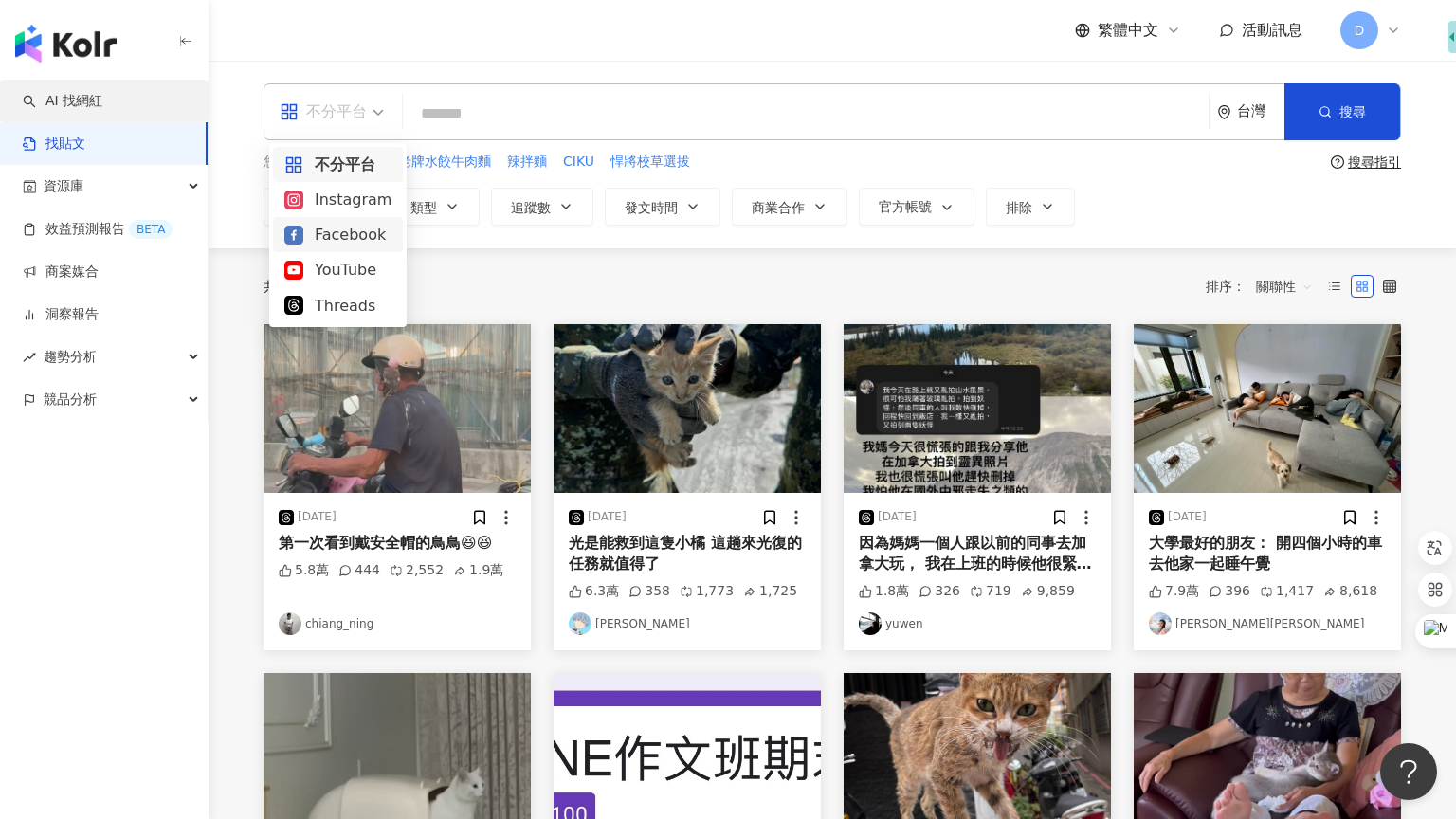
click at [102, 111] on link "AI 找網紅" at bounding box center [62, 101] width 79 height 19
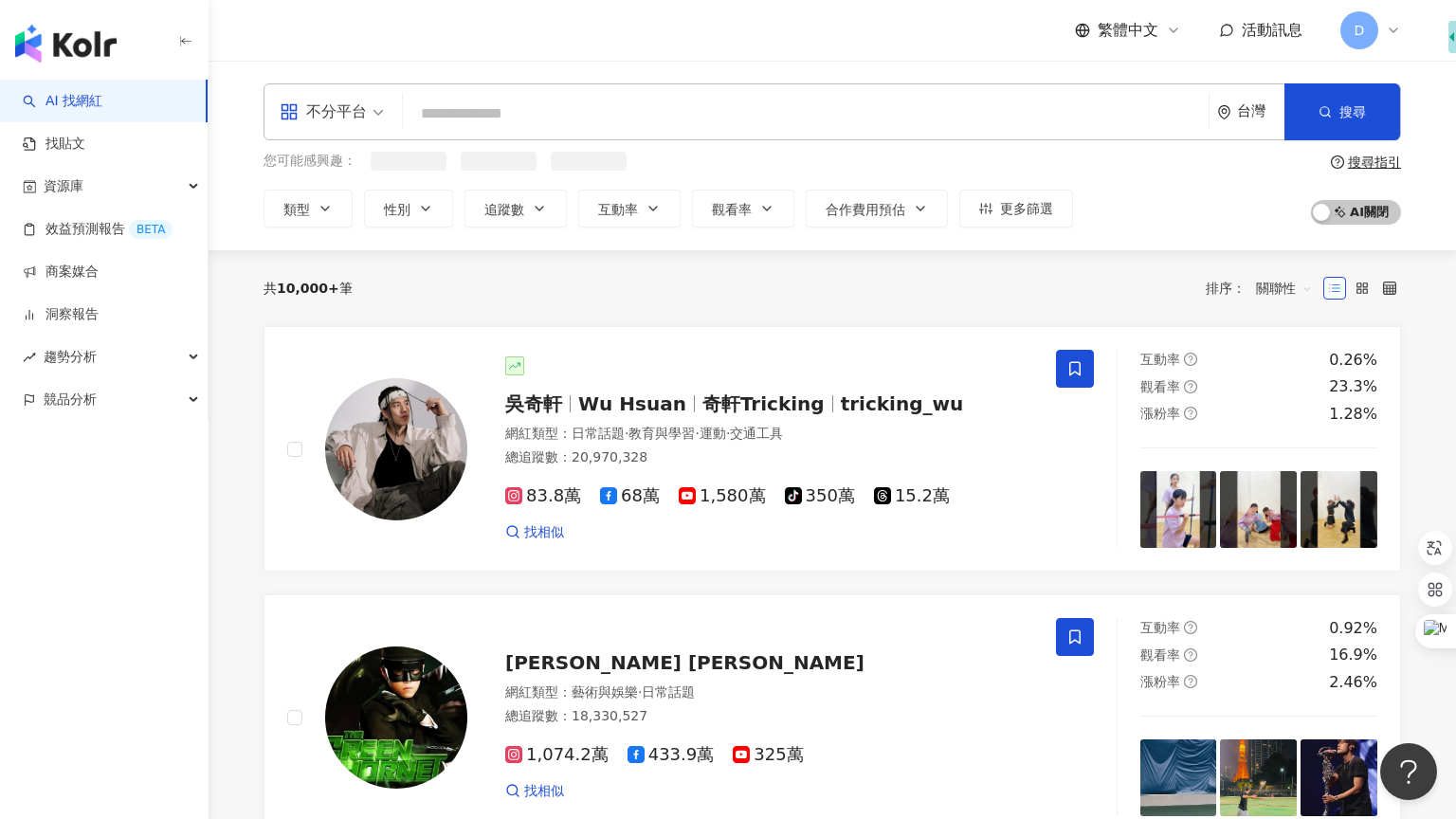
click at [347, 117] on div "不分平台" at bounding box center [323, 112] width 87 height 31
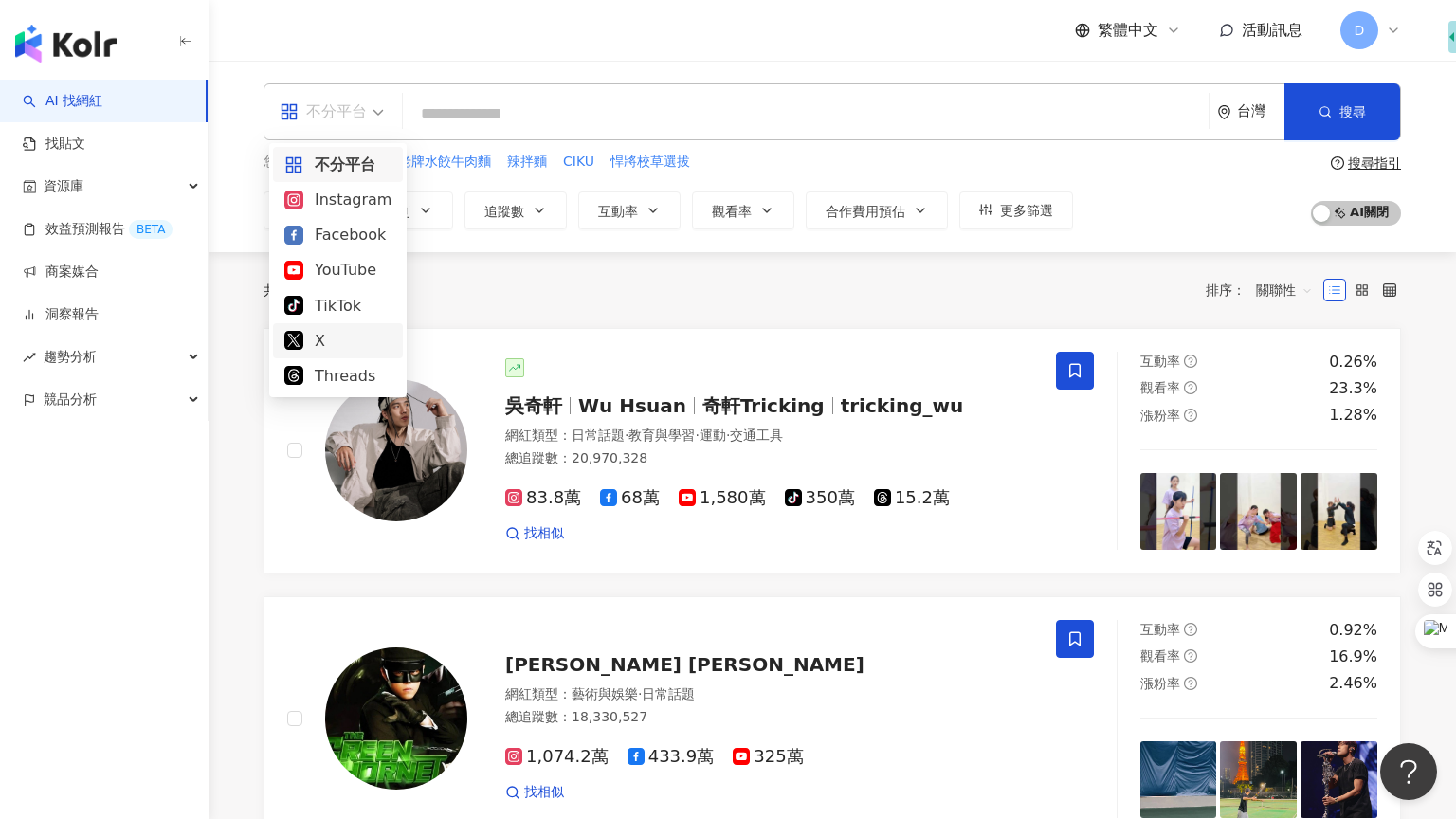
click at [508, 281] on div "共 10,000+ 筆 排序： 關聯性" at bounding box center [832, 290] width 1138 height 31
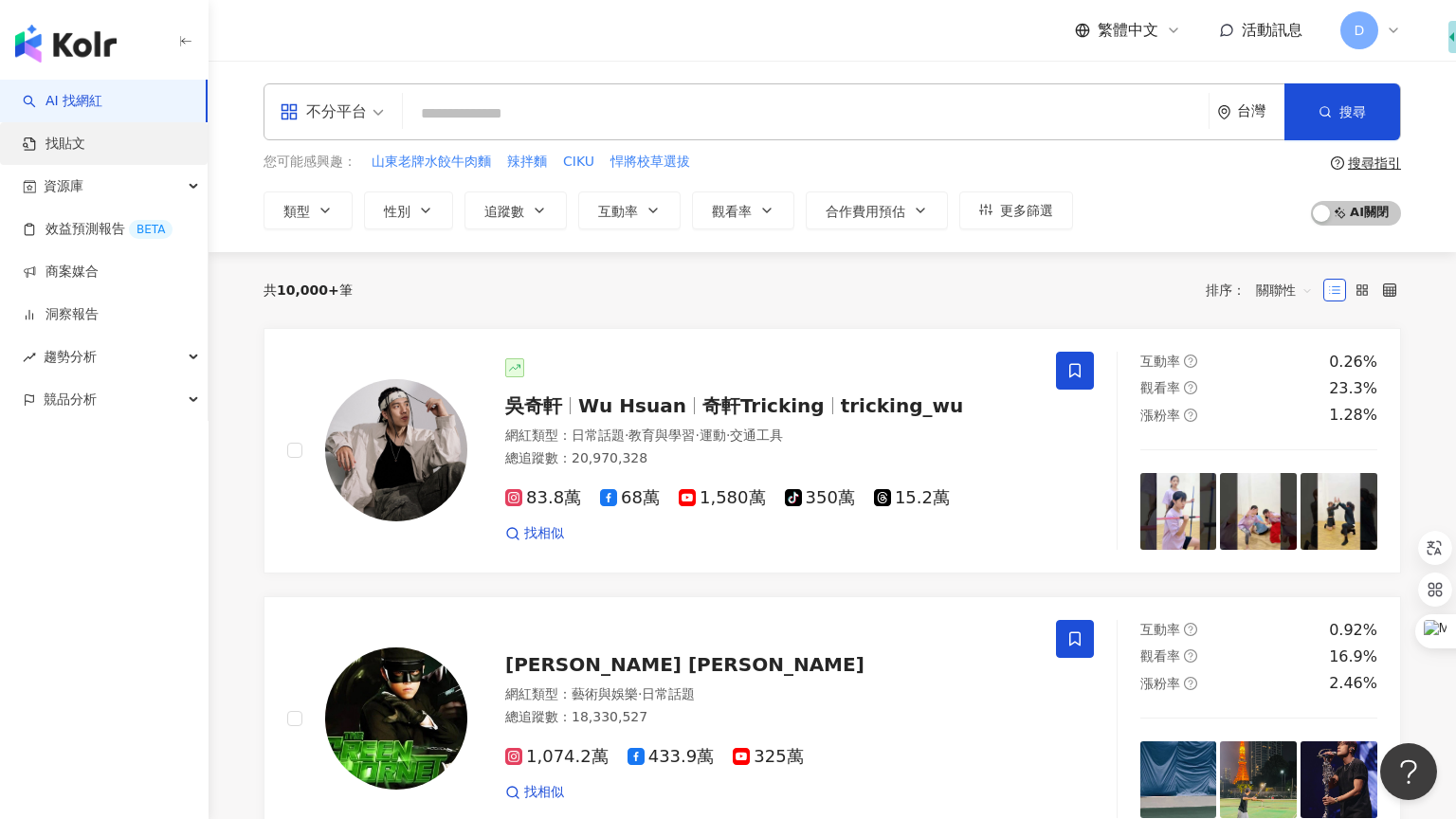
click at [85, 154] on link "找貼文" at bounding box center [53, 144] width 62 height 19
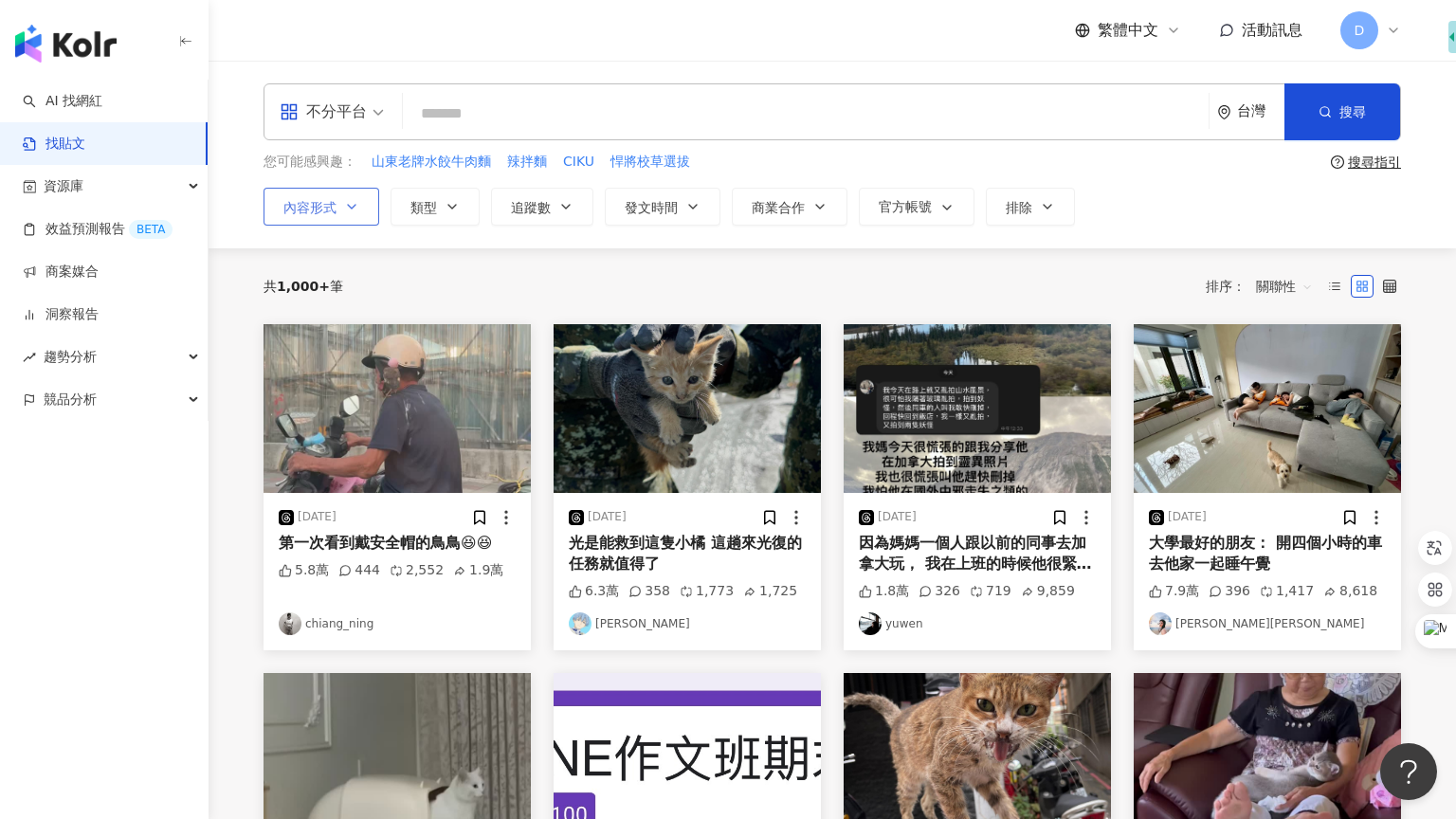
click at [349, 203] on icon "button" at bounding box center [351, 206] width 15 height 15
click at [609, 256] on div "共 1,000+ 筆 排序： 關聯性" at bounding box center [832, 286] width 1138 height 76
